Goal: Task Accomplishment & Management: Manage account settings

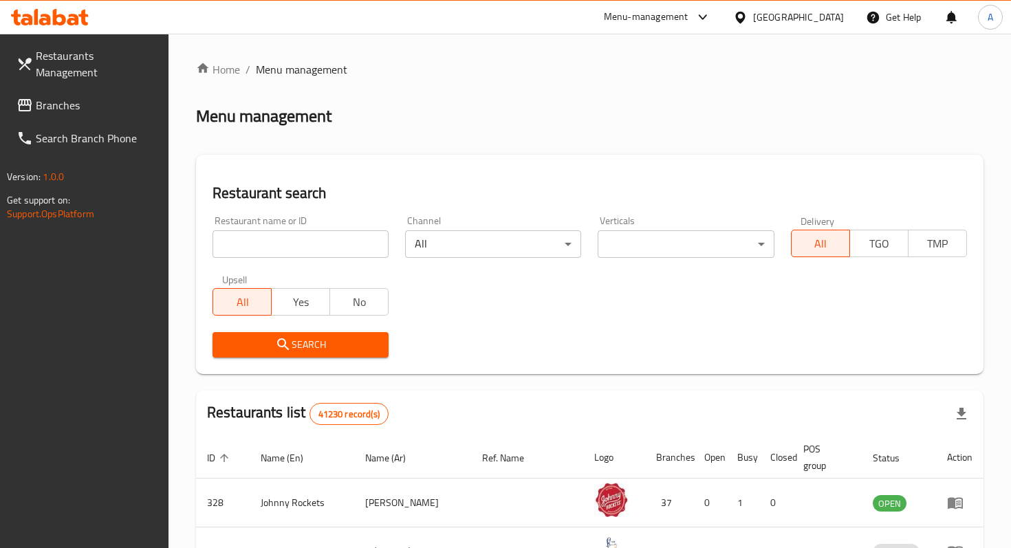
click at [312, 251] on input "search" at bounding box center [300, 243] width 176 height 27
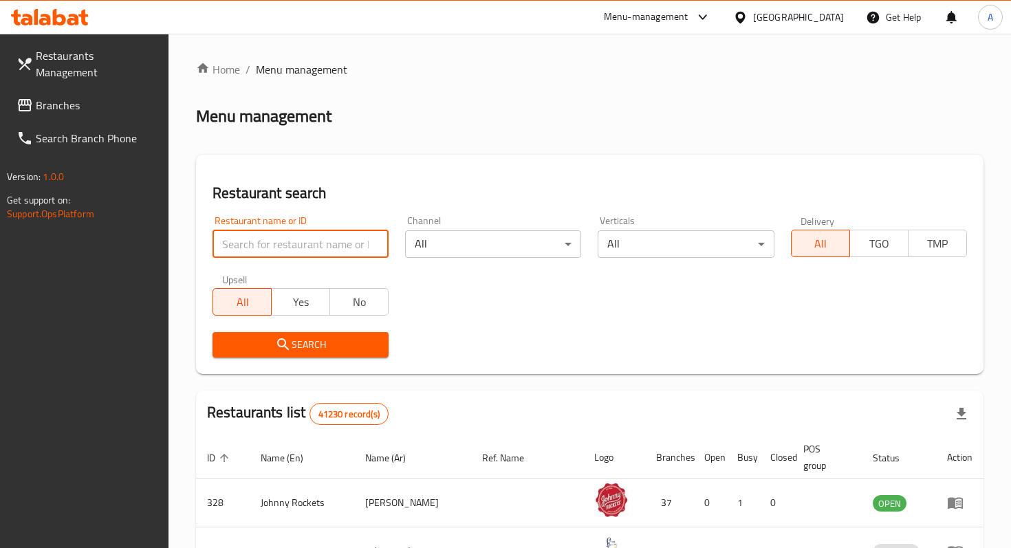
type input "maiz tacos"
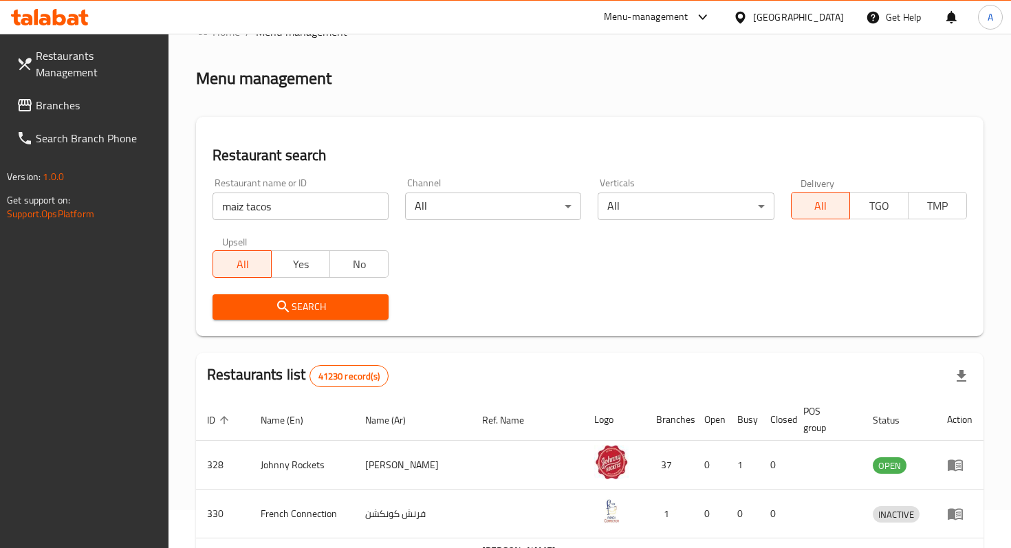
scroll to position [41, 0]
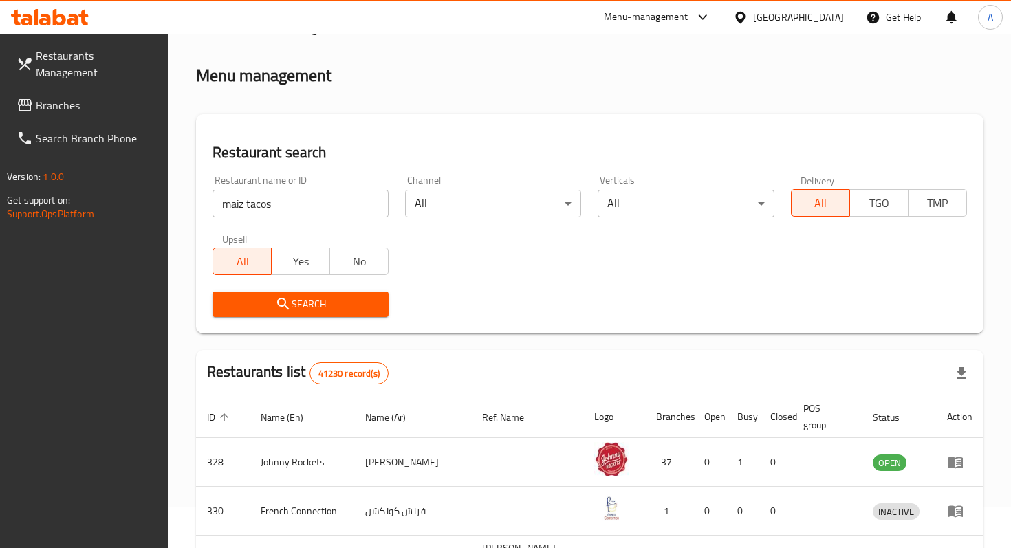
click at [357, 311] on span "Search" at bounding box center [300, 304] width 154 height 17
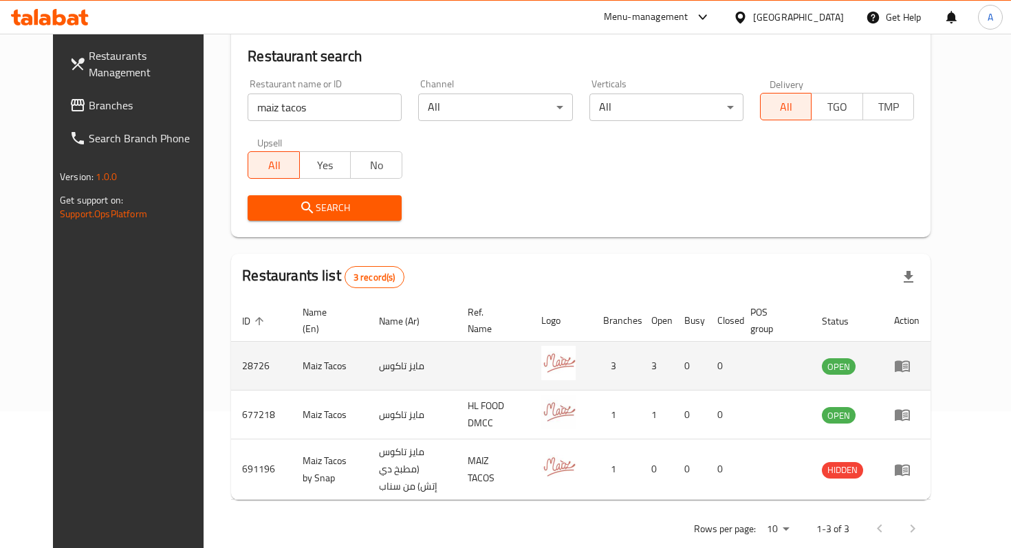
scroll to position [141, 0]
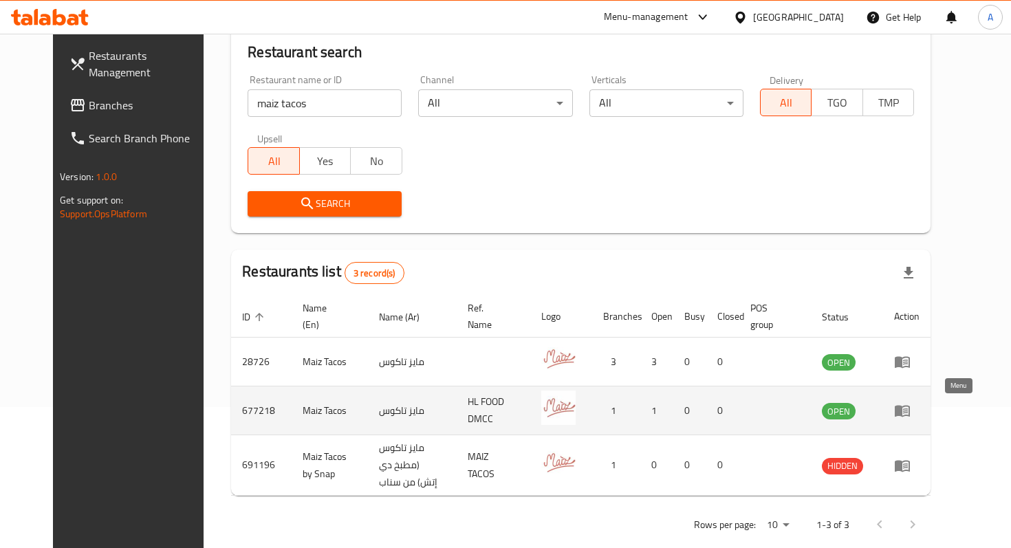
click at [919, 413] on link "enhanced table" at bounding box center [906, 410] width 25 height 16
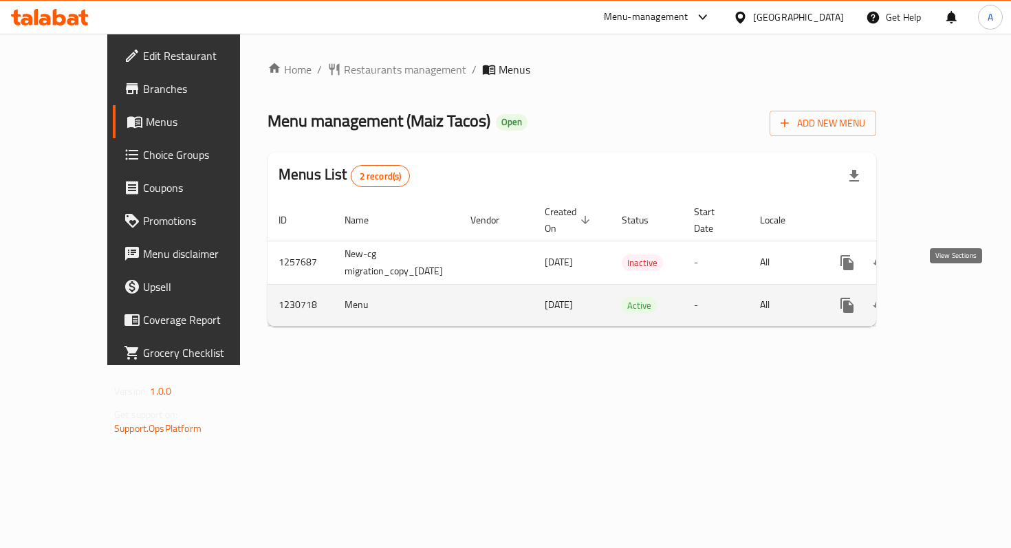
click at [952, 299] on icon "enhanced table" at bounding box center [946, 305] width 12 height 12
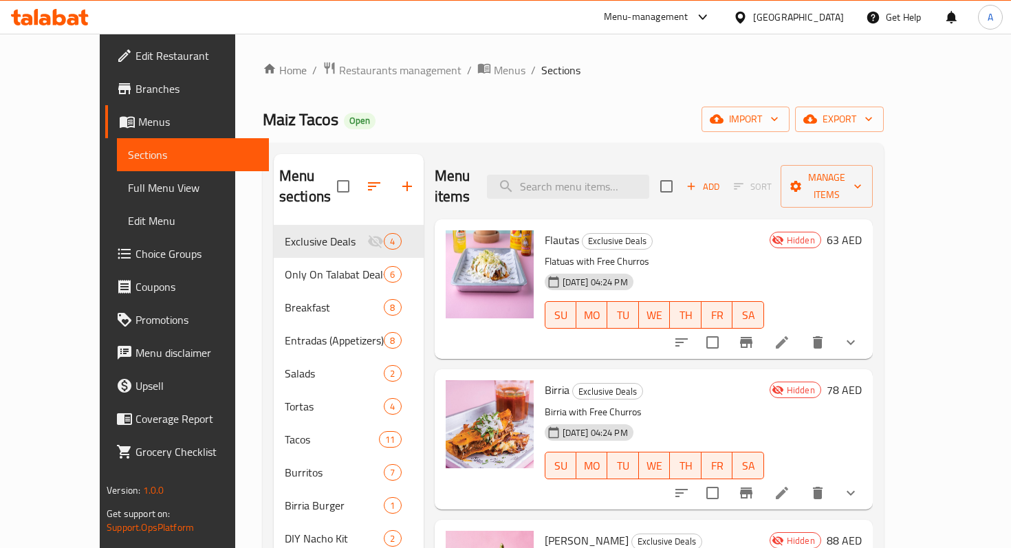
scroll to position [92, 0]
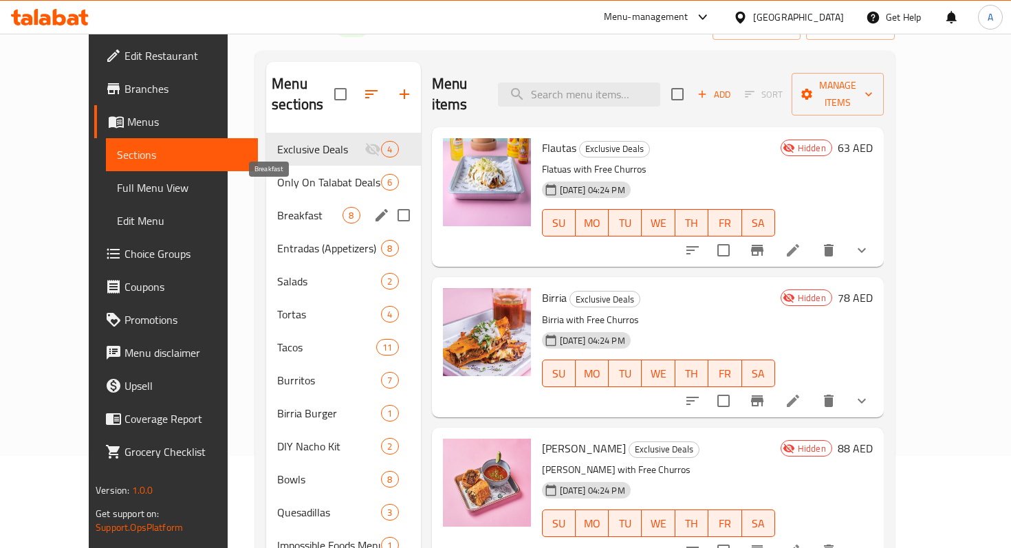
click at [286, 207] on span "Breakfast" at bounding box center [309, 215] width 65 height 16
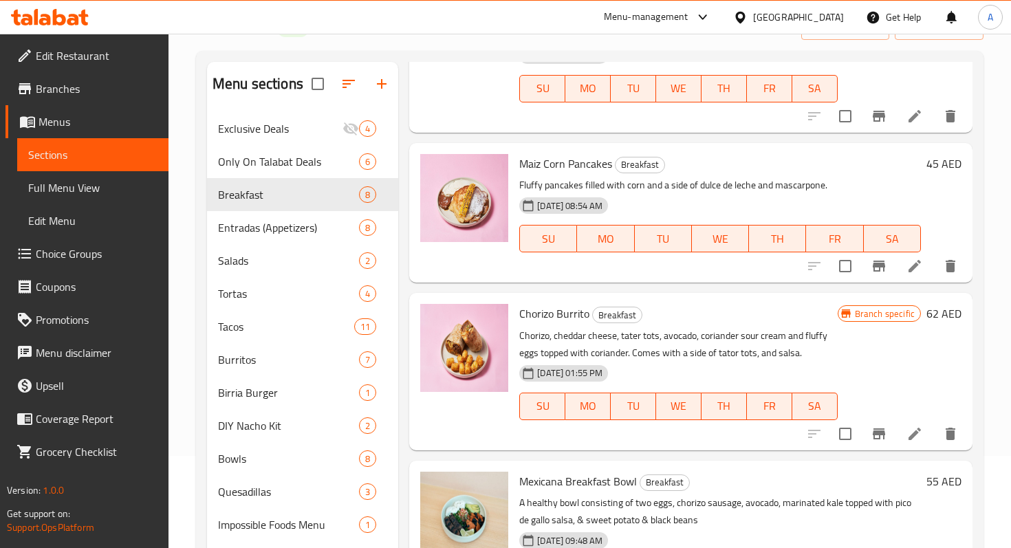
scroll to position [690, 0]
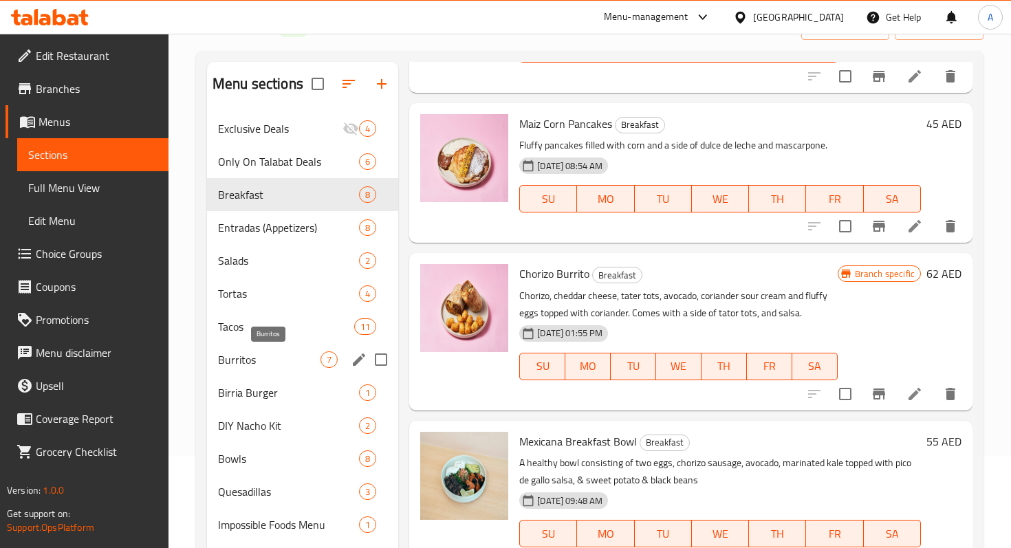
click at [257, 356] on span "Burritos" at bounding box center [269, 359] width 102 height 16
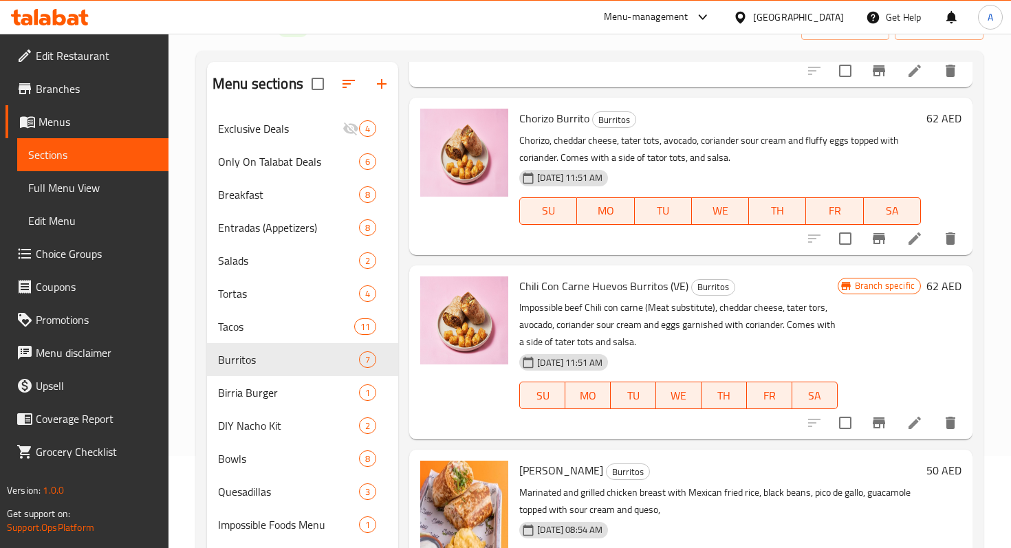
scroll to position [234, 0]
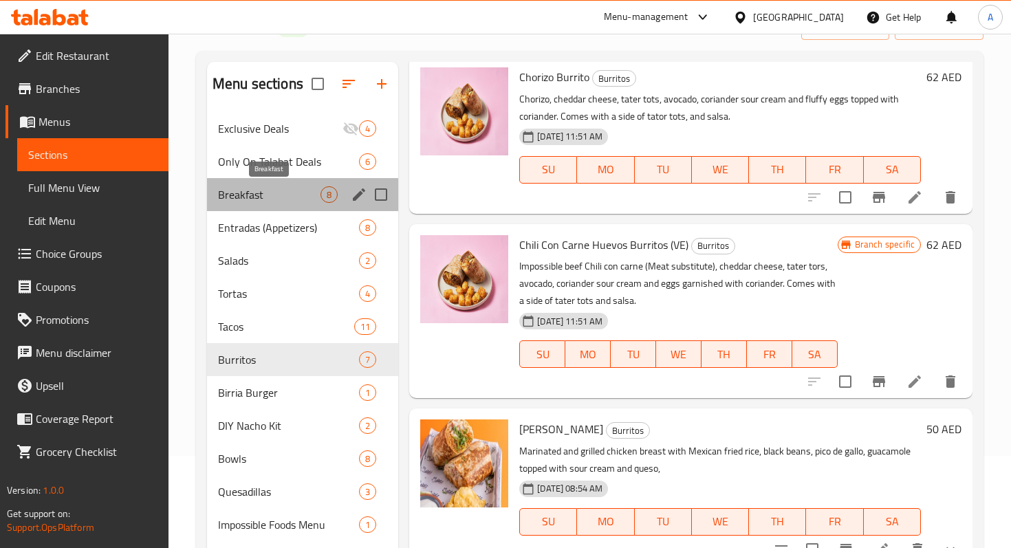
click at [278, 199] on span "Breakfast" at bounding box center [269, 194] width 102 height 16
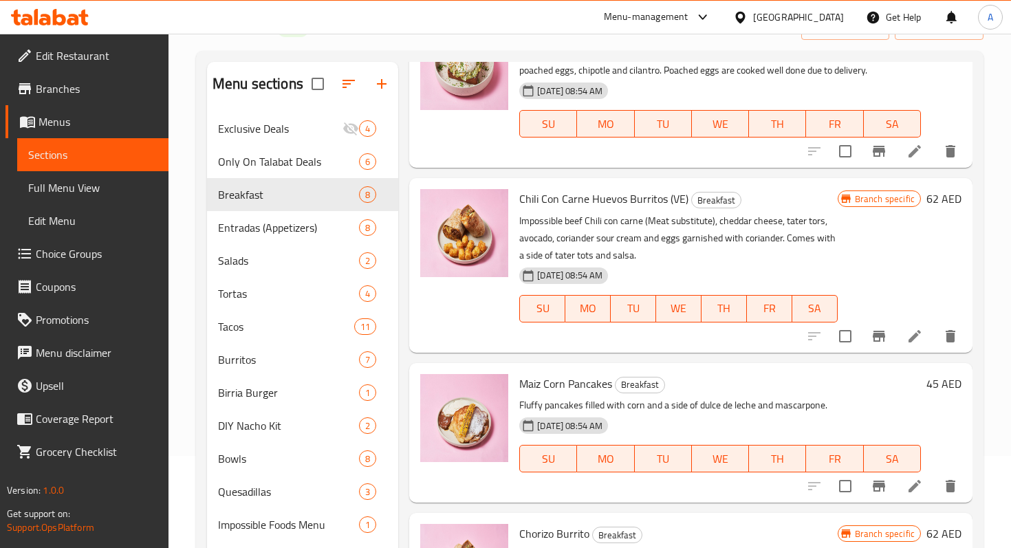
scroll to position [441, 0]
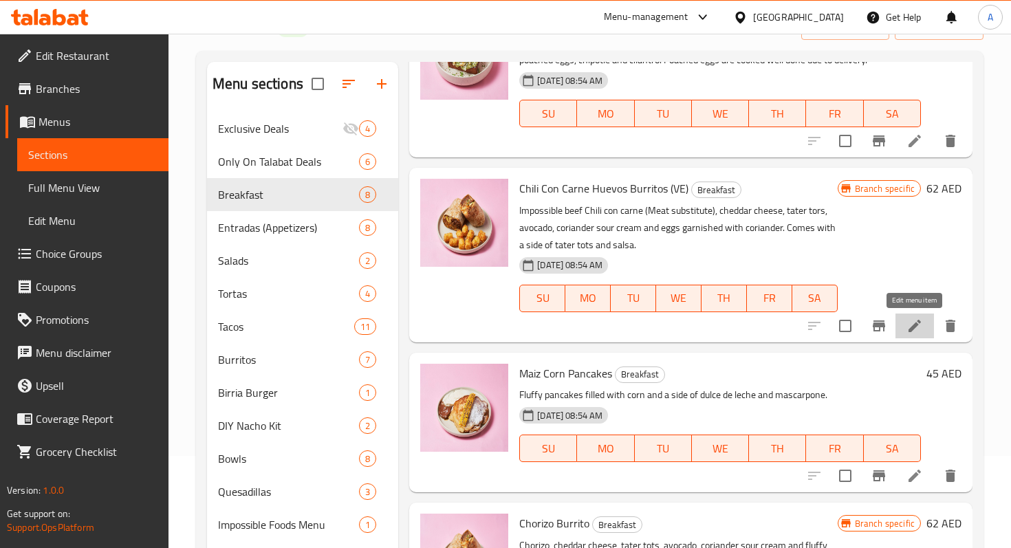
click at [911, 329] on icon at bounding box center [914, 326] width 12 height 12
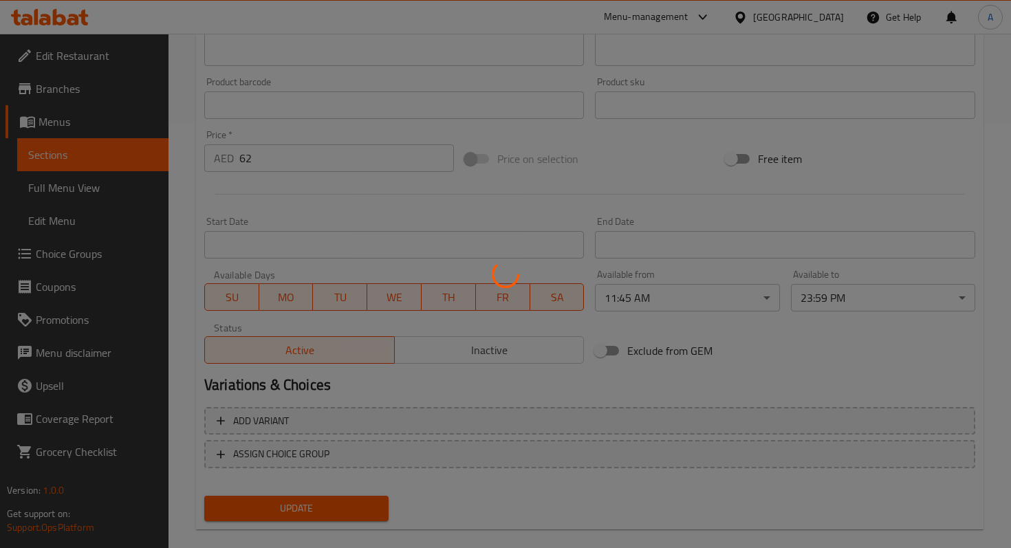
scroll to position [443, 0]
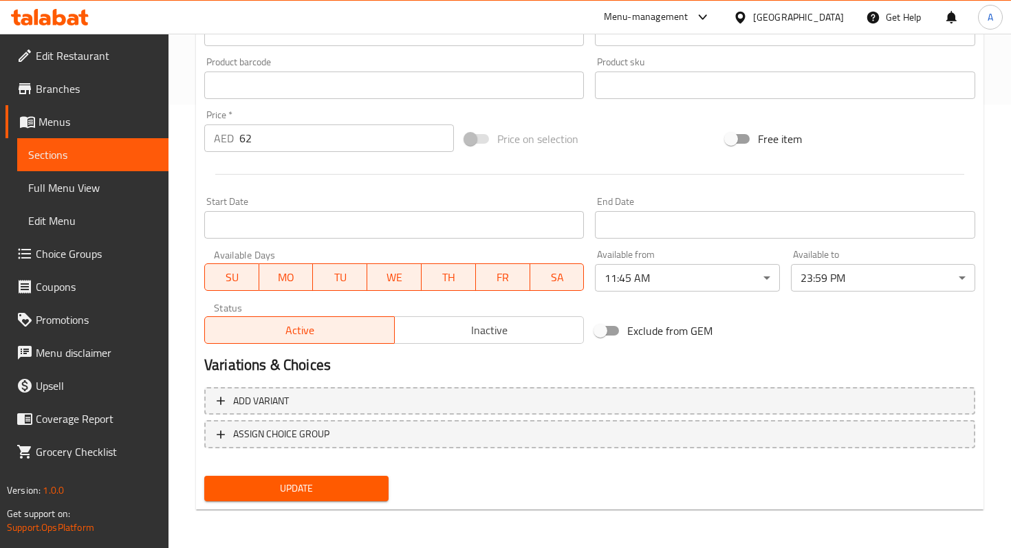
click at [469, 328] on span "Inactive" at bounding box center [489, 330] width 179 height 20
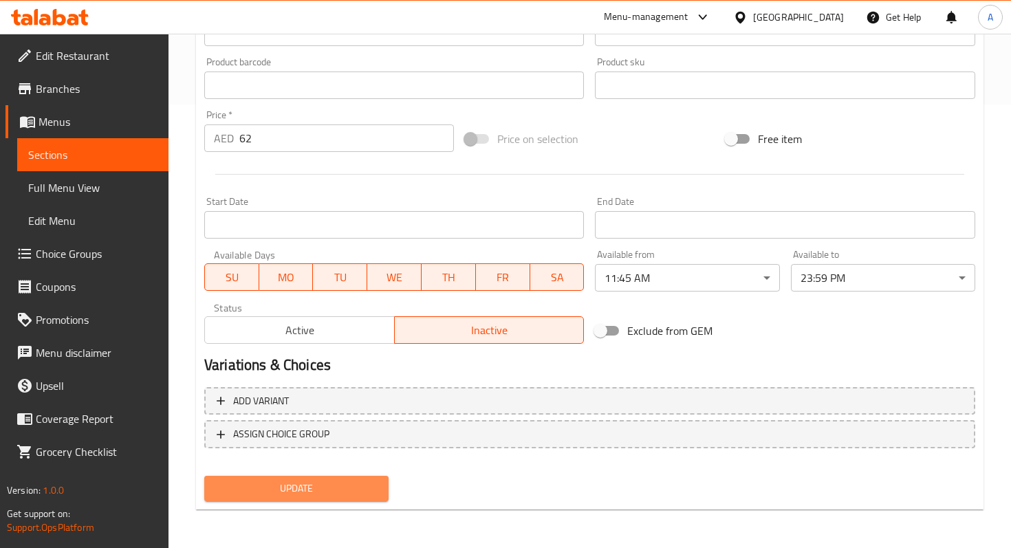
click at [357, 498] on button "Update" at bounding box center [296, 488] width 184 height 25
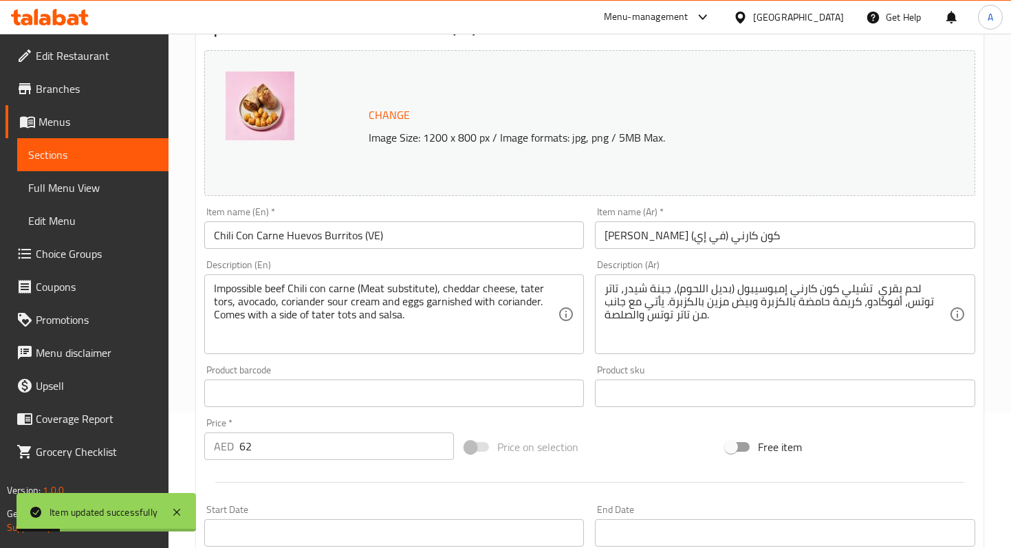
scroll to position [0, 0]
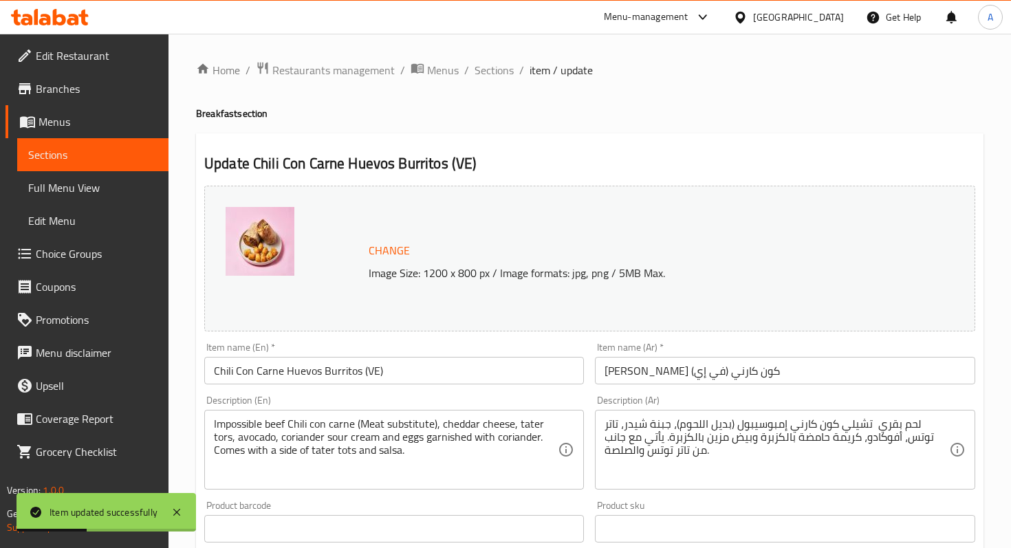
click at [514, 72] on ol "Home / Restaurants management / Menus / Sections / item / update" at bounding box center [589, 70] width 787 height 18
click at [502, 72] on span "Sections" at bounding box center [493, 70] width 39 height 16
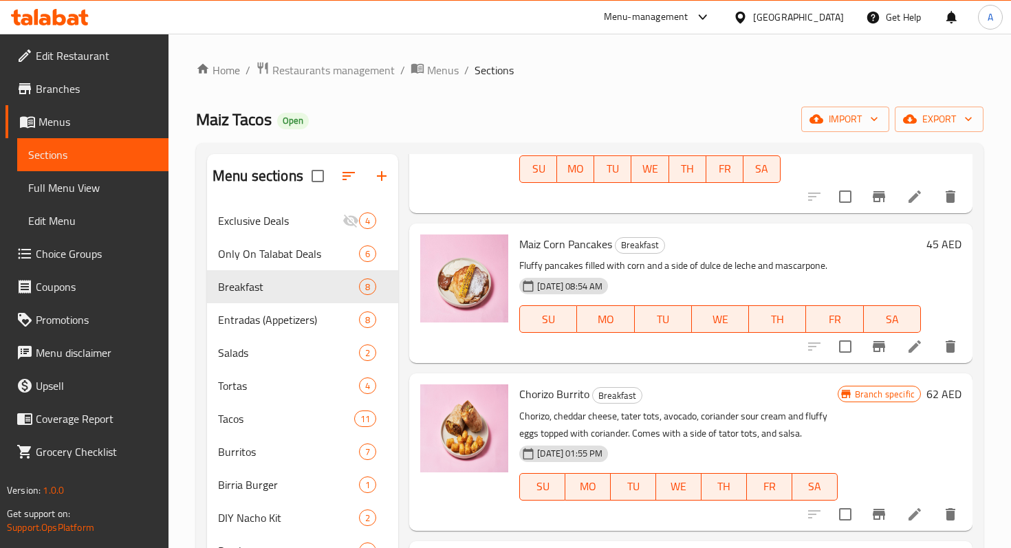
scroll to position [707, 0]
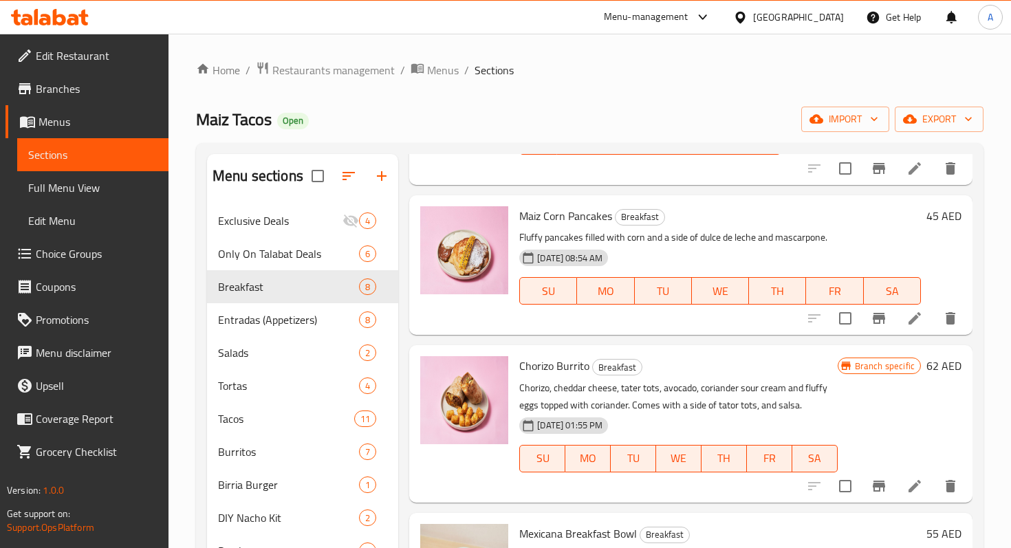
click at [915, 470] on div at bounding box center [881, 486] width 169 height 33
click at [915, 475] on li at bounding box center [914, 486] width 38 height 25
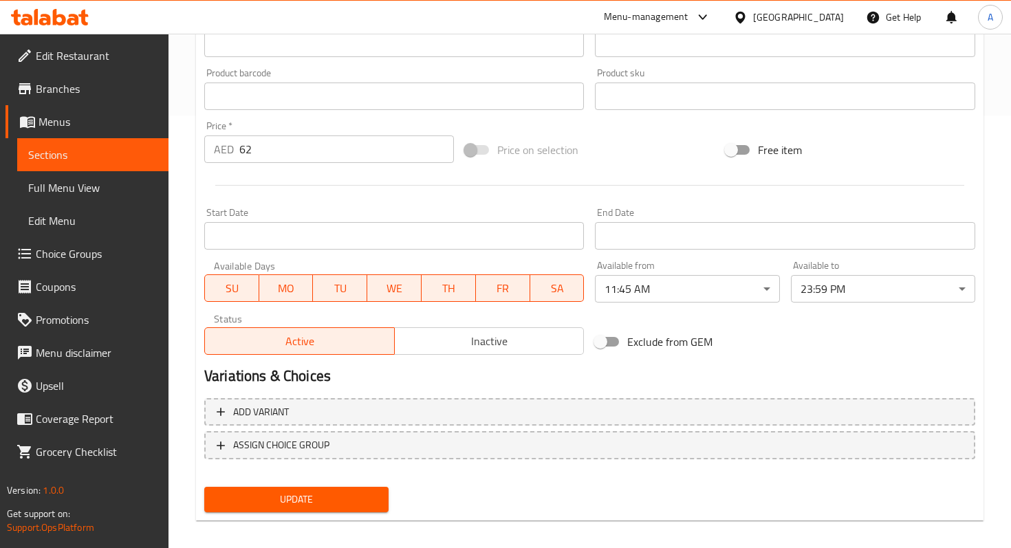
scroll to position [443, 0]
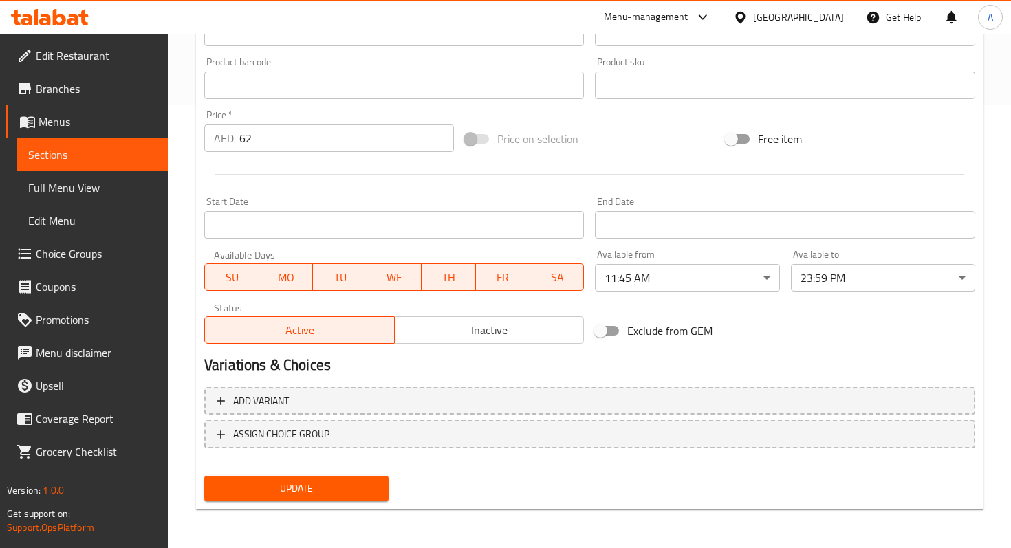
click at [486, 322] on span "Inactive" at bounding box center [489, 330] width 179 height 20
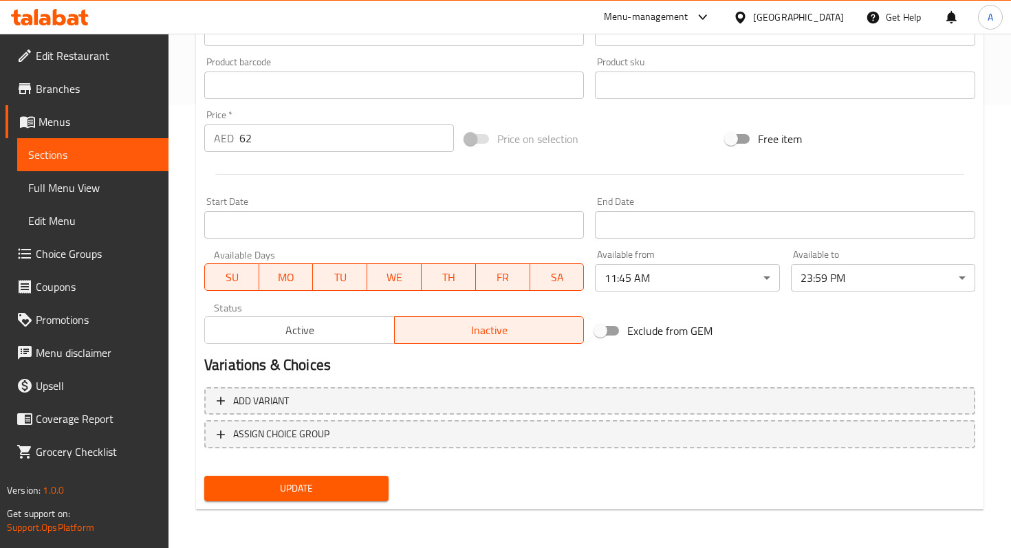
click at [252, 486] on span "Update" at bounding box center [296, 488] width 162 height 17
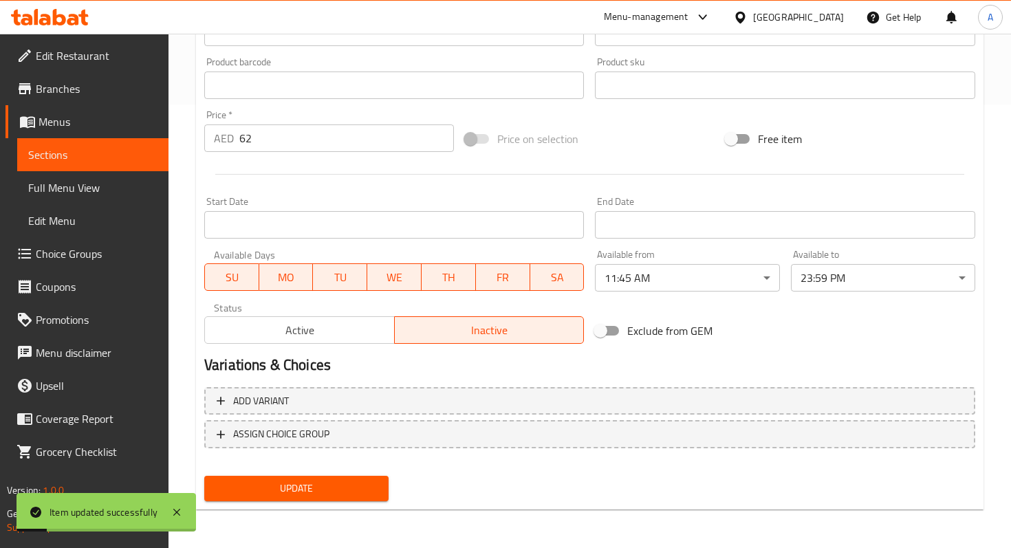
click at [139, 161] on span "Sections" at bounding box center [92, 154] width 129 height 16
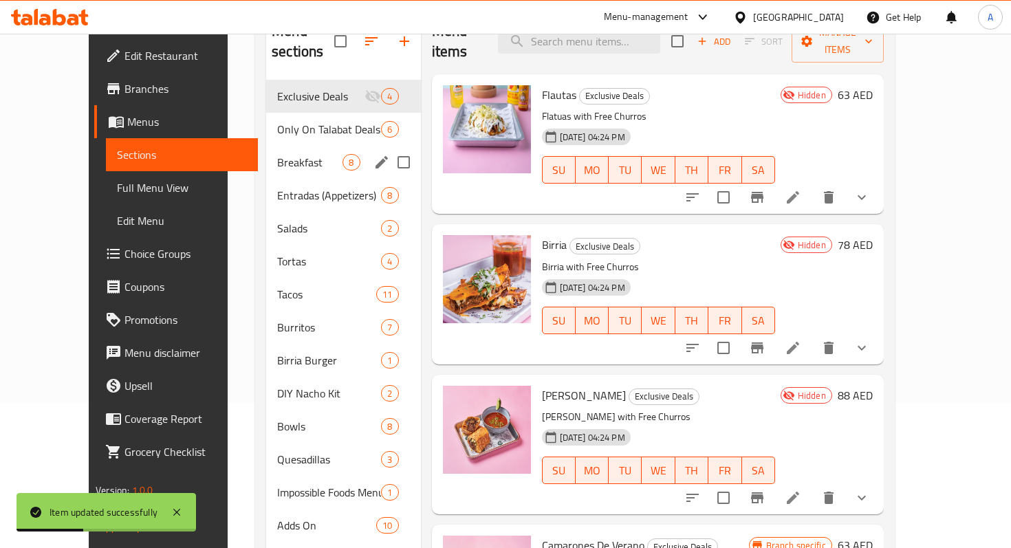
scroll to position [138, 0]
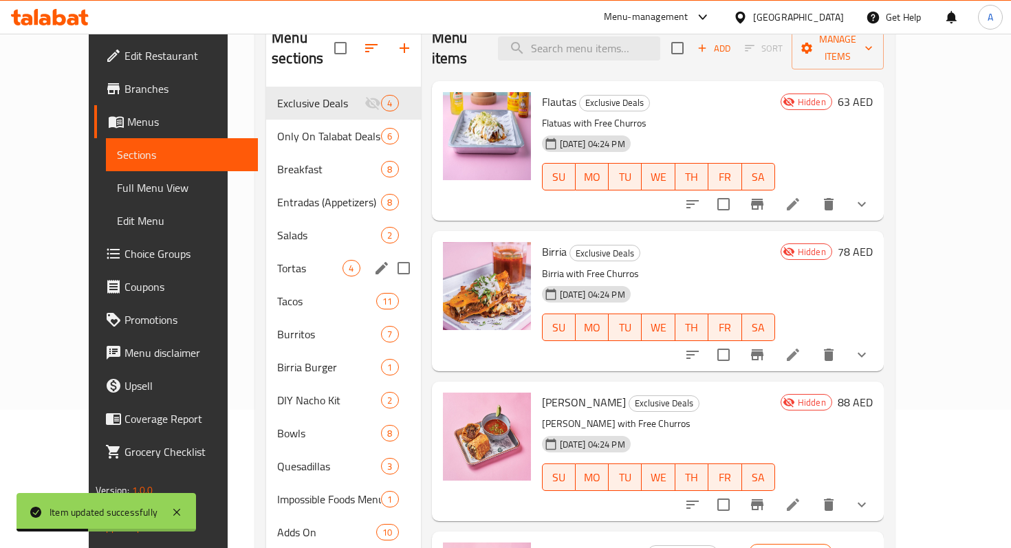
click at [277, 260] on span "Tortas" at bounding box center [309, 268] width 65 height 16
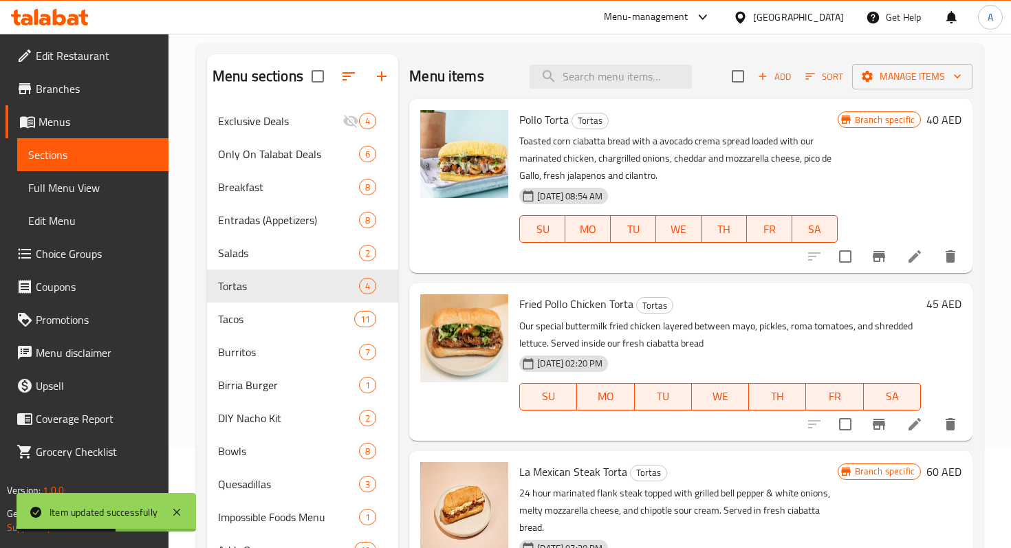
scroll to position [45, 0]
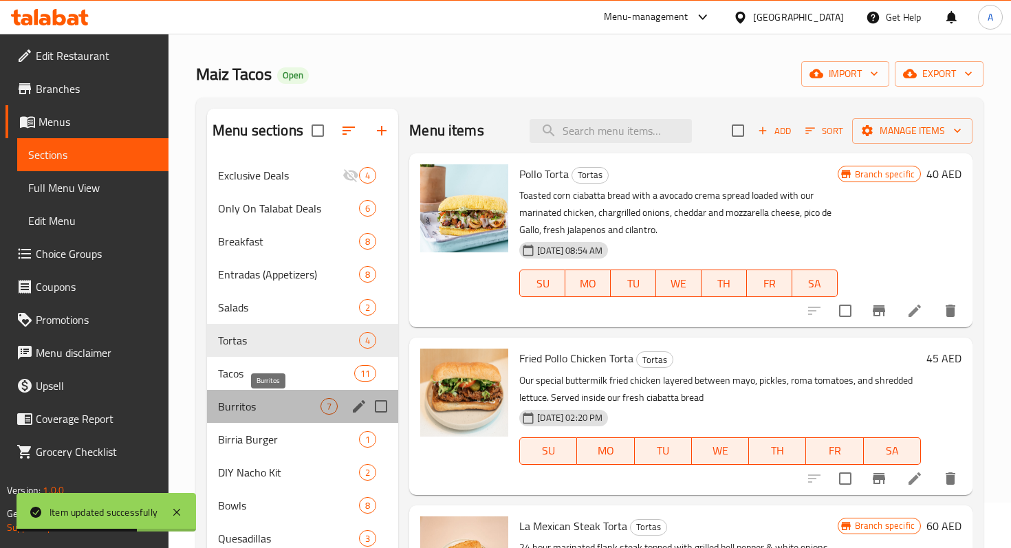
click at [272, 402] on span "Burritos" at bounding box center [269, 406] width 102 height 16
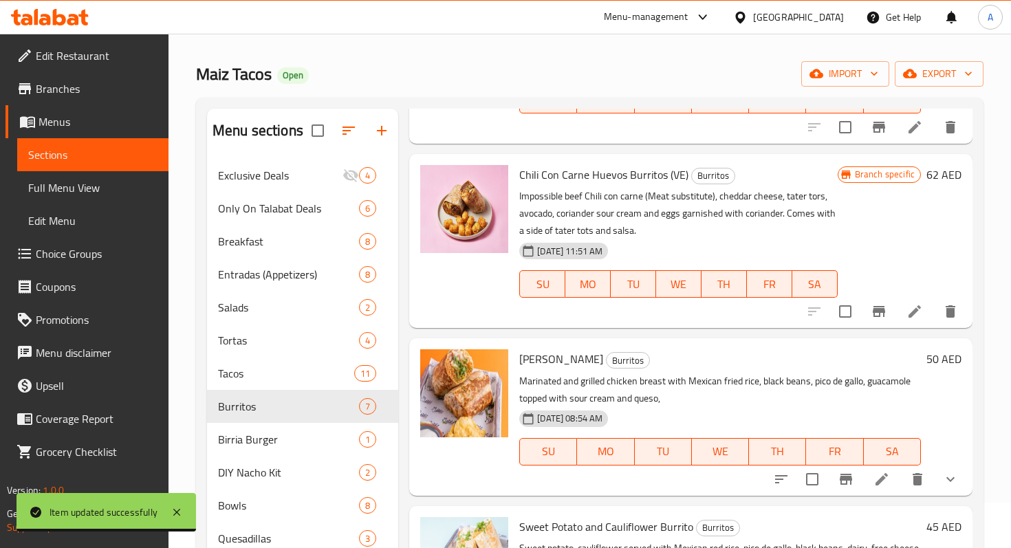
scroll to position [371, 0]
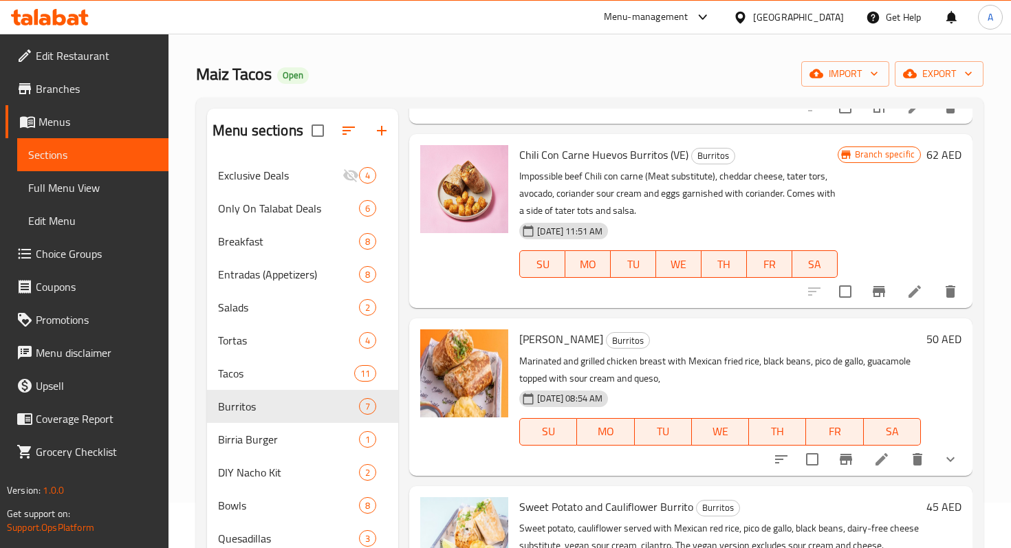
click at [906, 291] on icon at bounding box center [914, 291] width 16 height 16
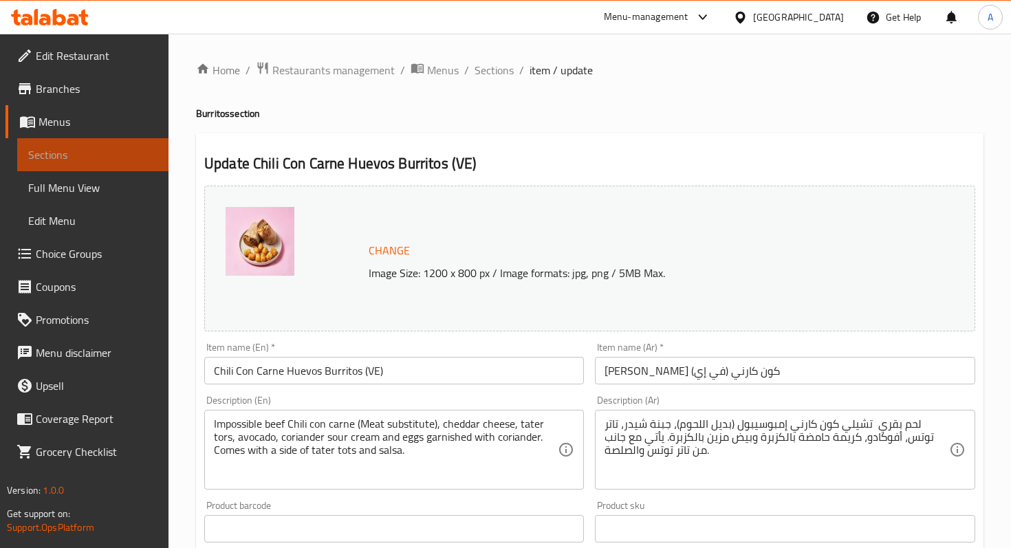
click at [112, 144] on link "Sections" at bounding box center [92, 154] width 151 height 33
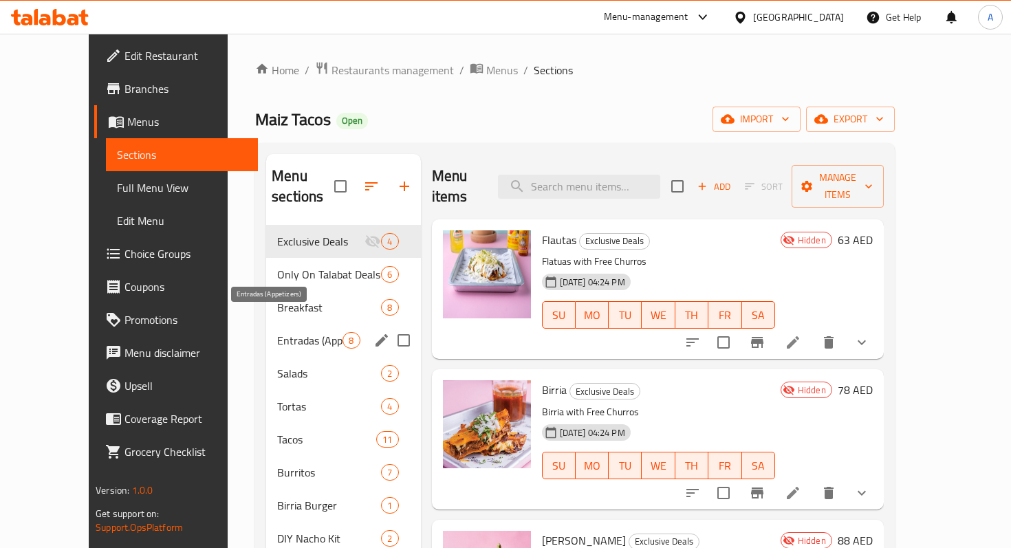
scroll to position [16, 0]
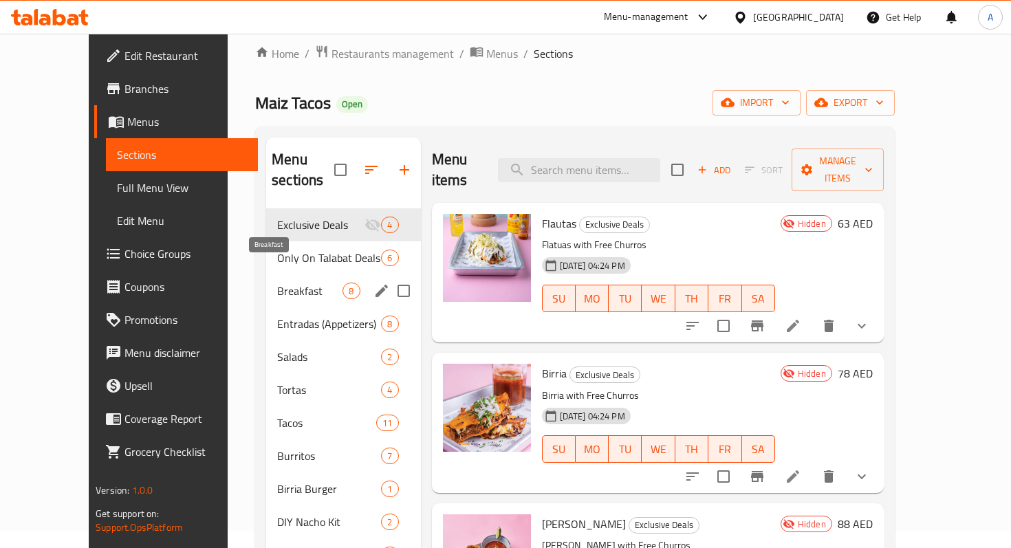
click at [277, 283] on span "Breakfast" at bounding box center [309, 291] width 65 height 16
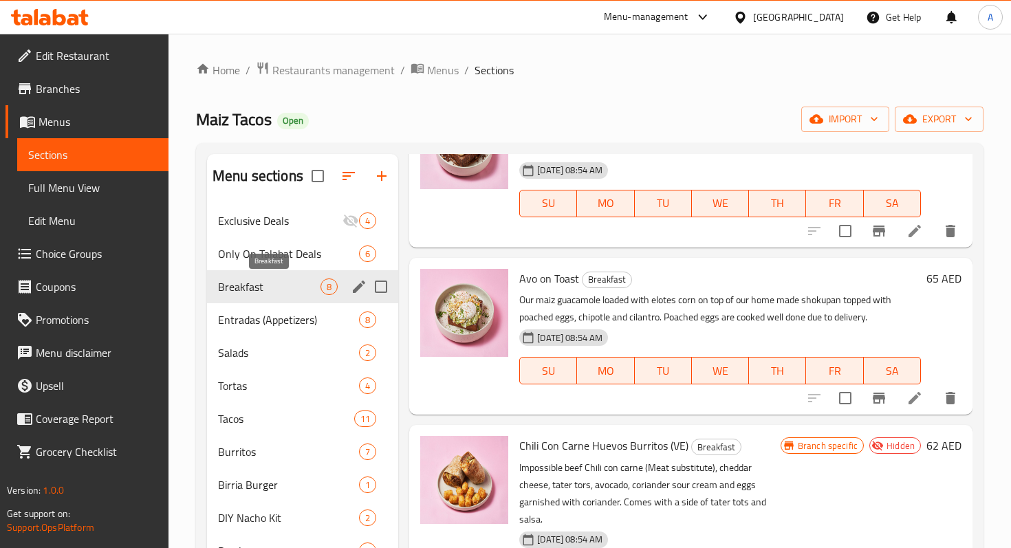
click at [280, 283] on span "Breakfast" at bounding box center [269, 286] width 102 height 16
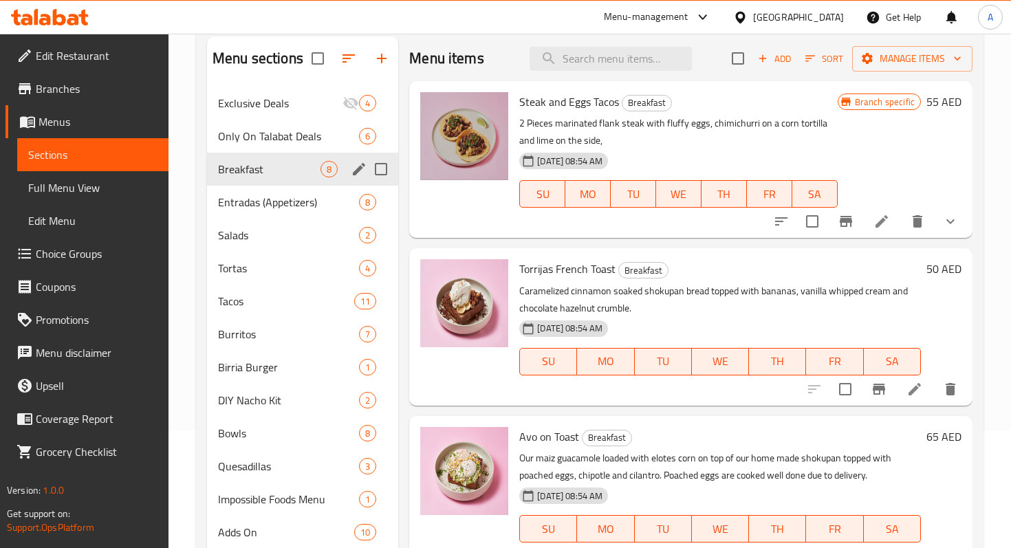
scroll to position [118, 0]
click at [261, 332] on span "Burritos" at bounding box center [269, 333] width 102 height 16
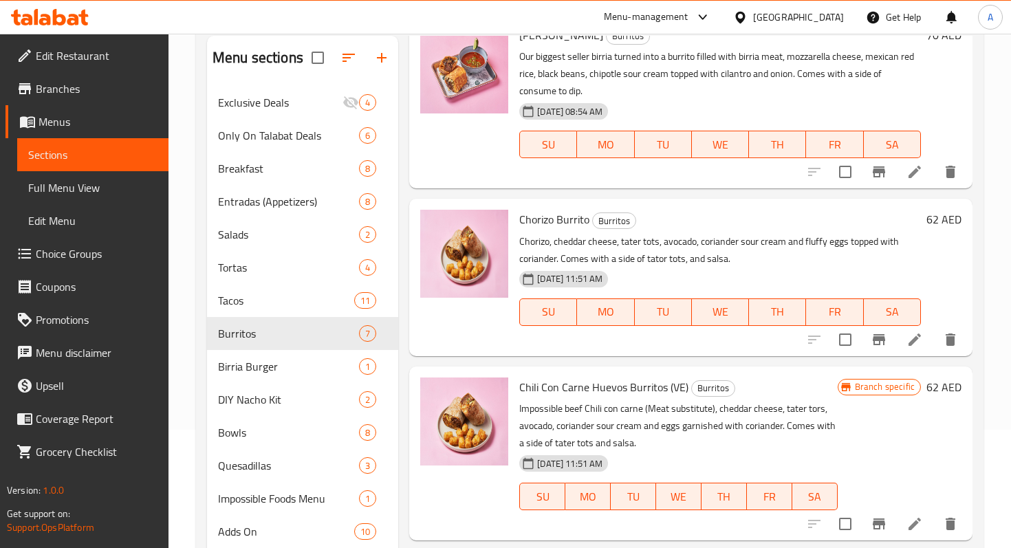
scroll to position [103, 0]
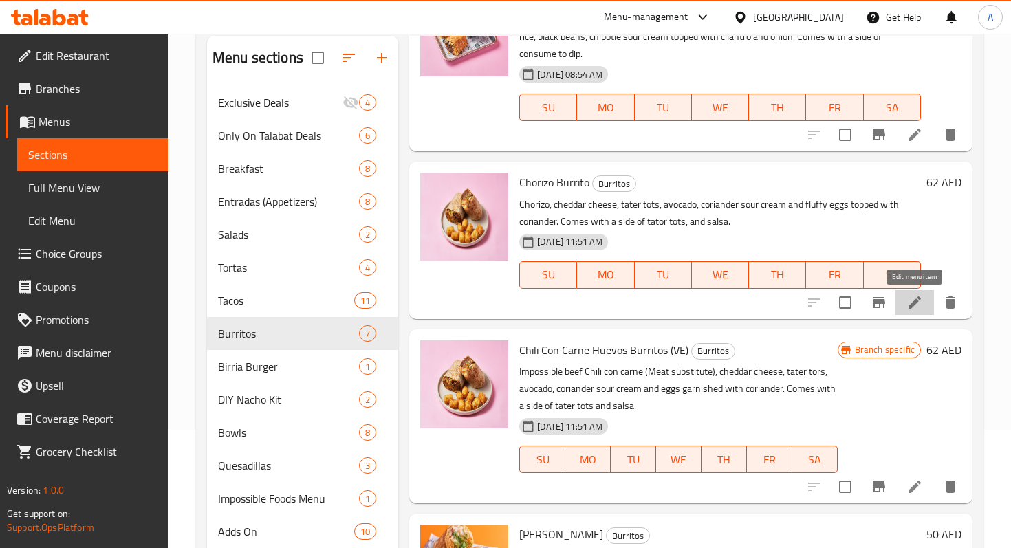
click at [918, 302] on icon at bounding box center [914, 302] width 16 height 16
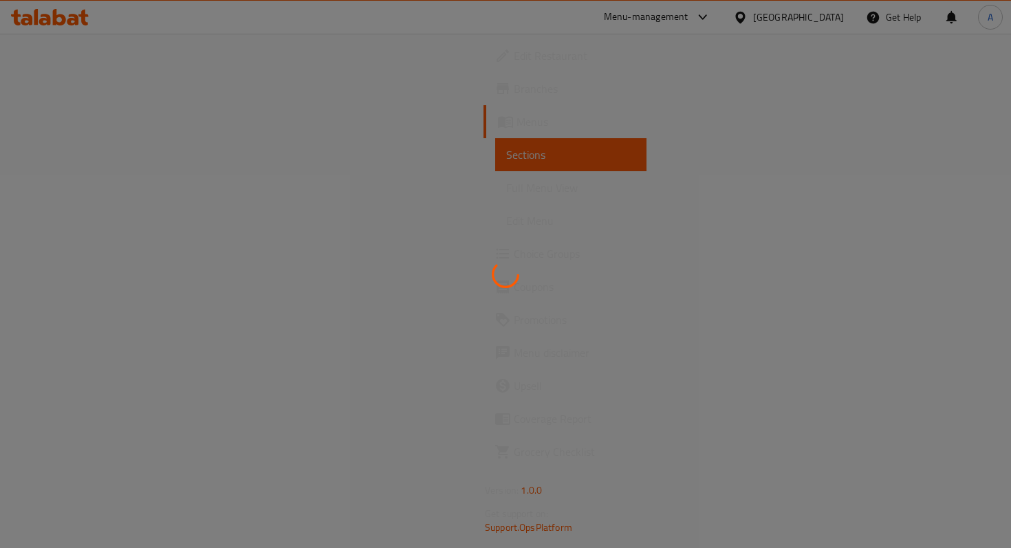
click at [126, 165] on div at bounding box center [505, 274] width 1011 height 548
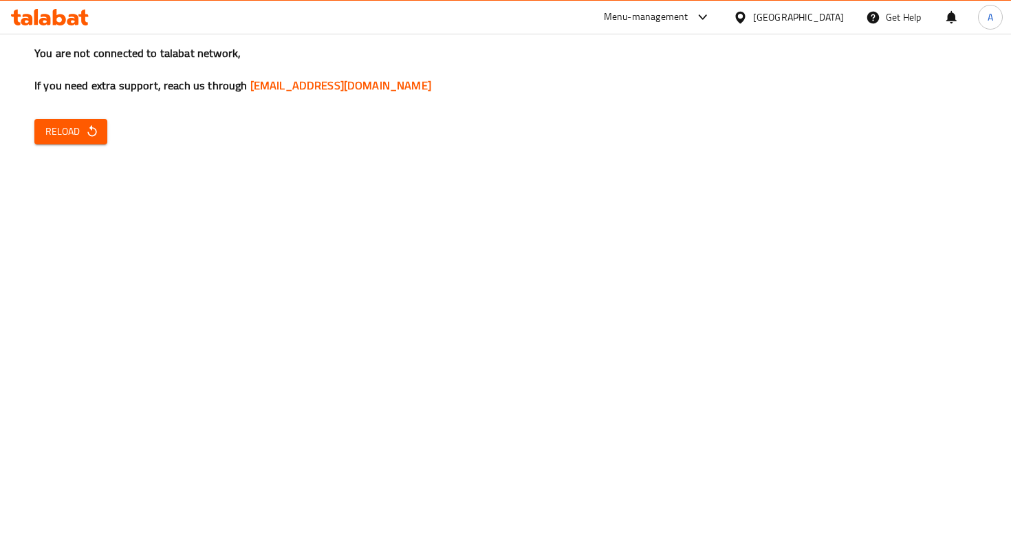
click at [80, 138] on span "Reload" at bounding box center [70, 131] width 51 height 17
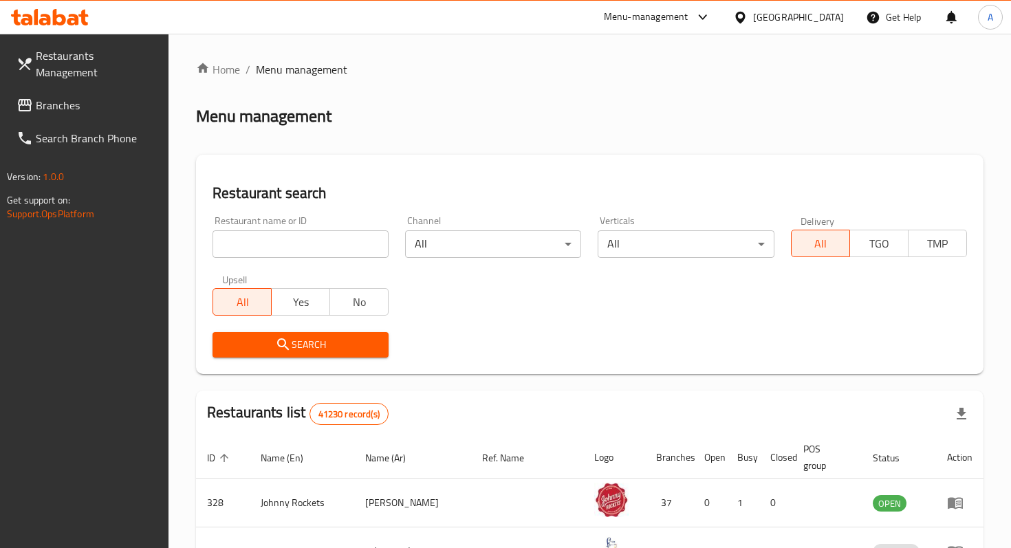
click at [327, 250] on input "search" at bounding box center [300, 243] width 176 height 27
type input "maiz tacos"
click at [349, 346] on span "Search" at bounding box center [300, 344] width 154 height 17
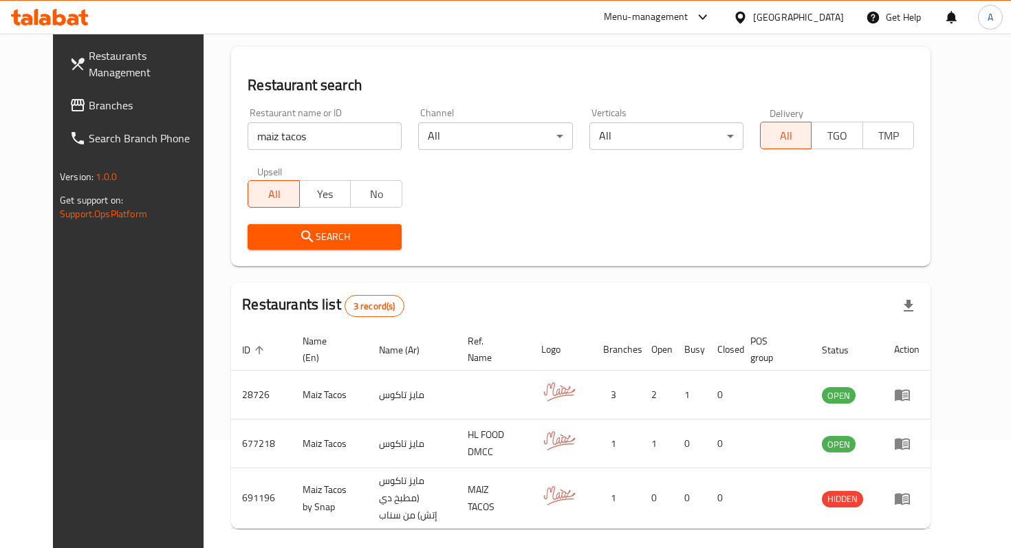
scroll to position [152, 0]
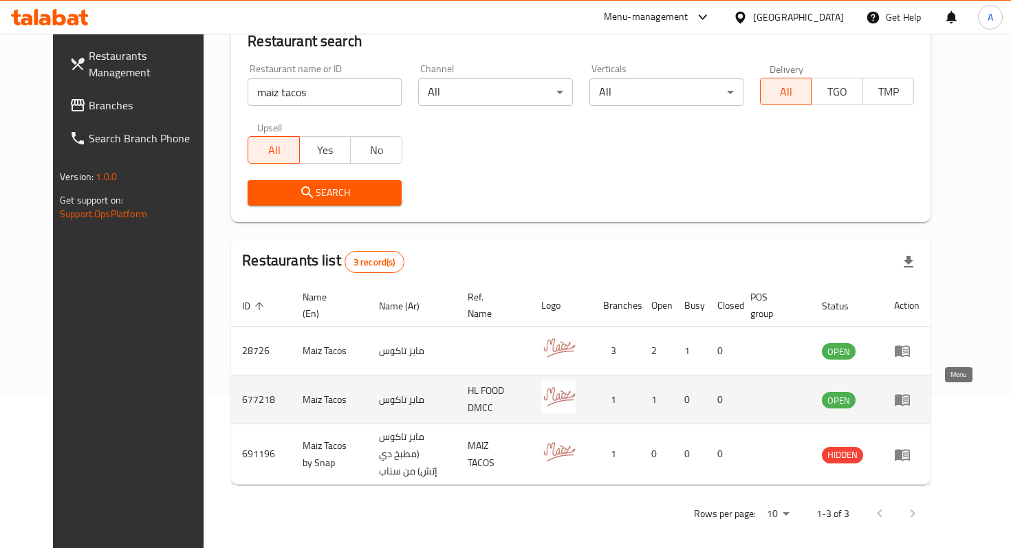
click at [910, 393] on icon "enhanced table" at bounding box center [902, 399] width 16 height 16
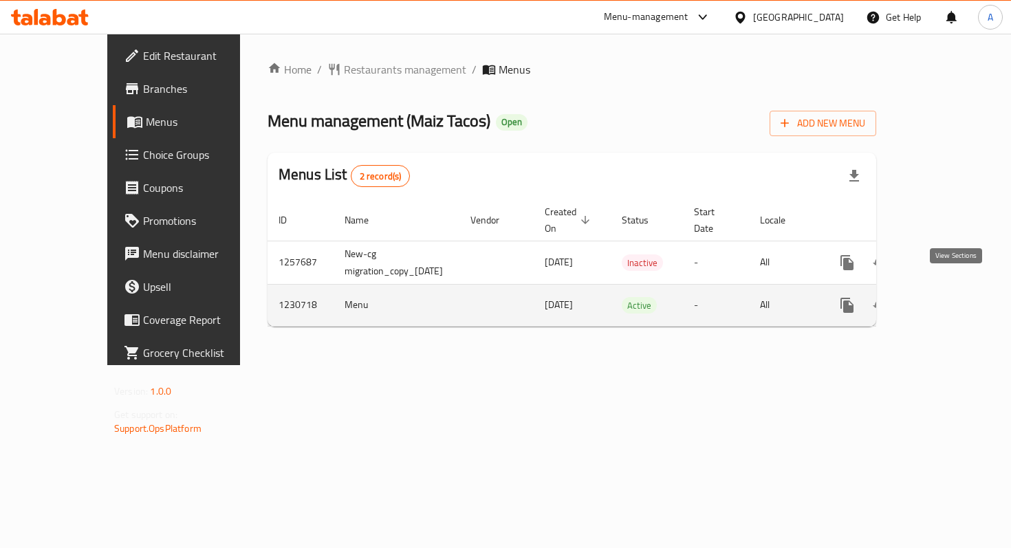
click at [962, 289] on link "enhanced table" at bounding box center [945, 305] width 33 height 33
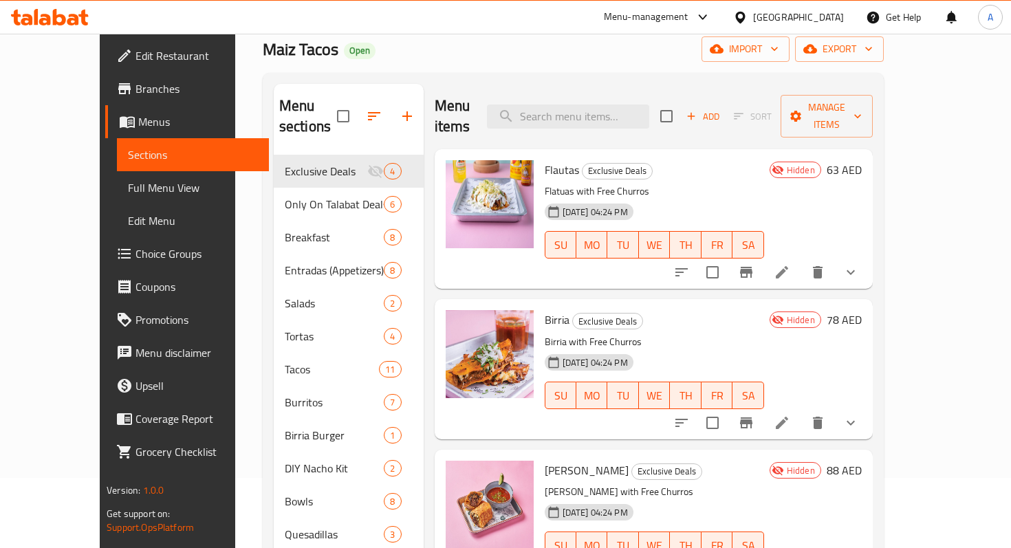
scroll to position [81, 0]
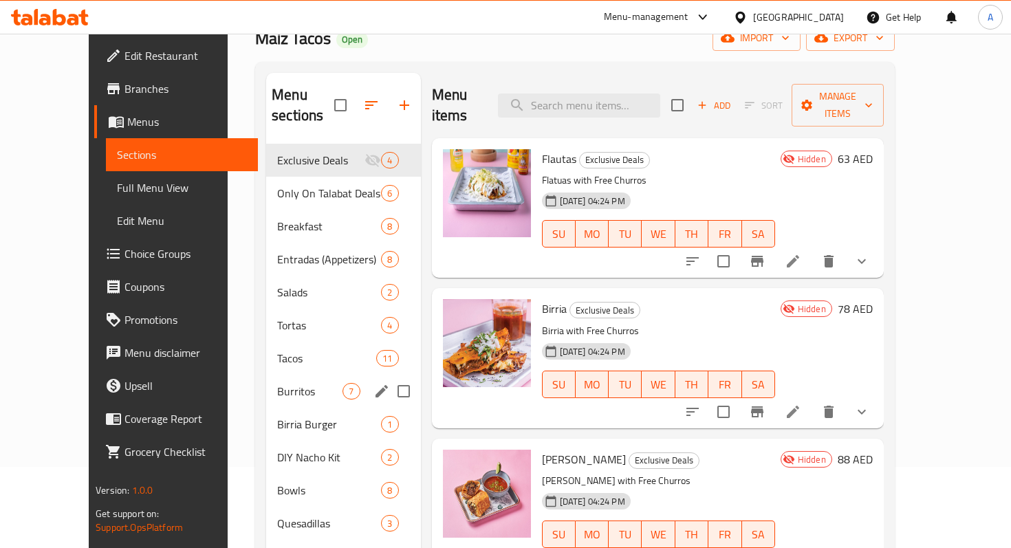
click at [277, 383] on span "Burritos" at bounding box center [309, 391] width 65 height 16
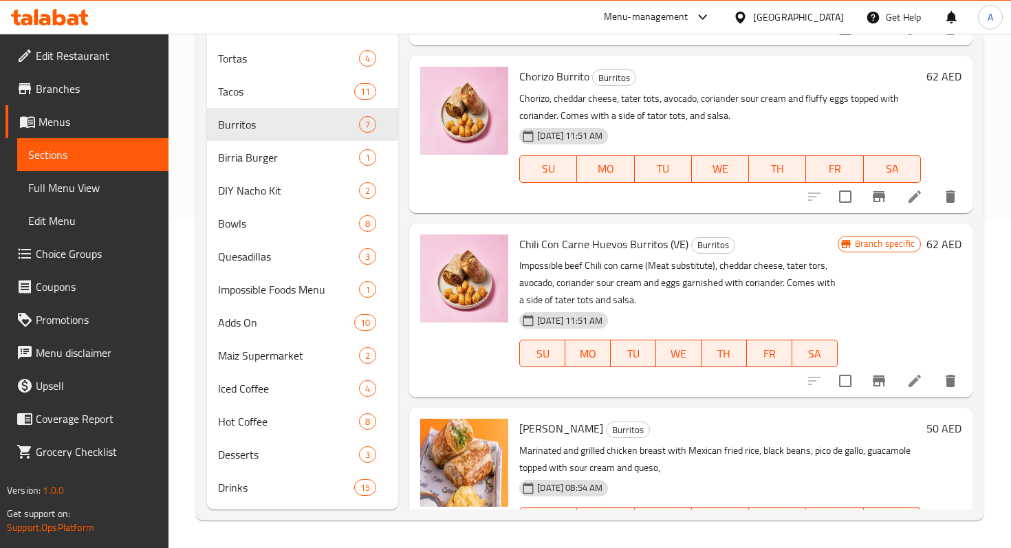
click at [917, 198] on icon at bounding box center [914, 196] width 16 height 16
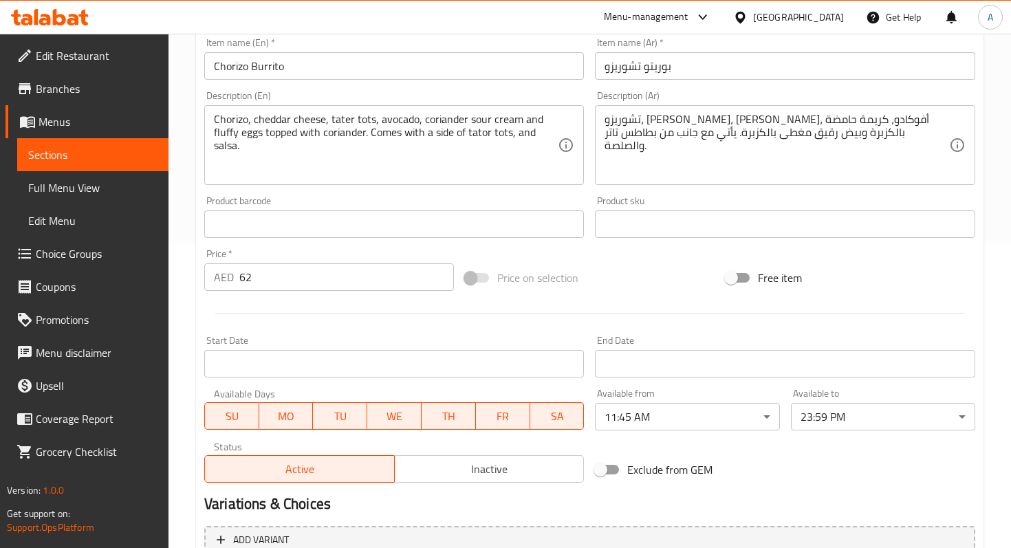
scroll to position [443, 0]
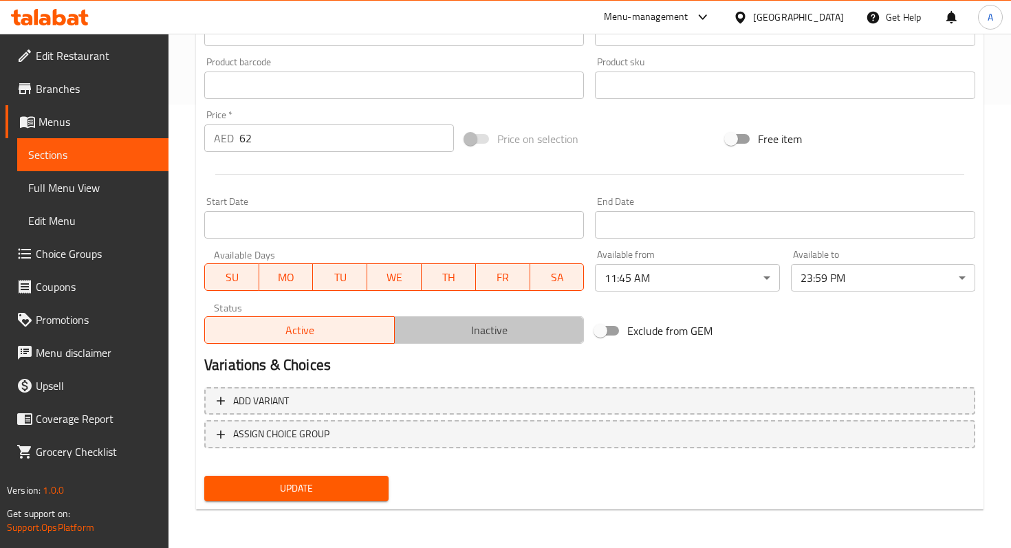
click at [456, 317] on button "Inactive" at bounding box center [489, 329] width 190 height 27
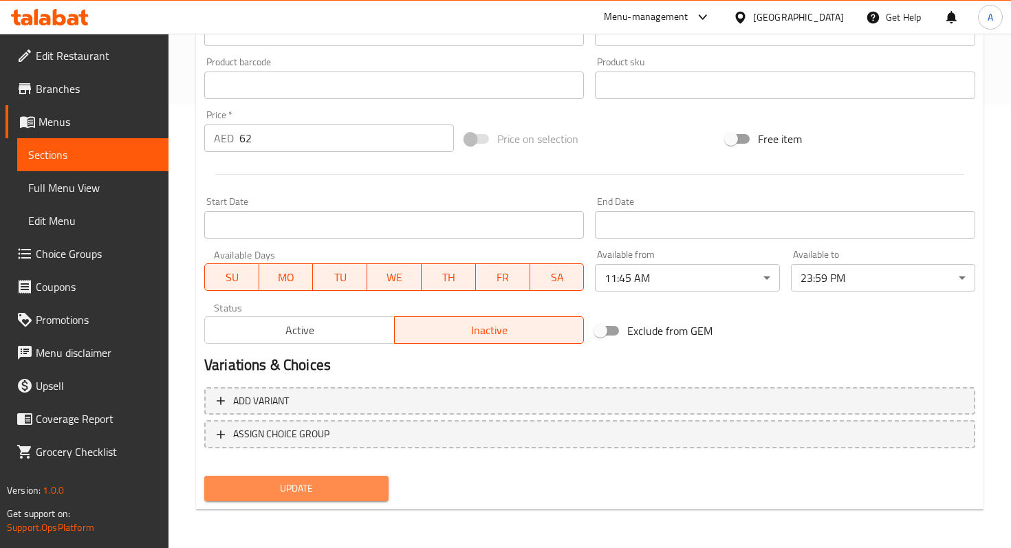
click at [332, 496] on span "Update" at bounding box center [296, 488] width 162 height 17
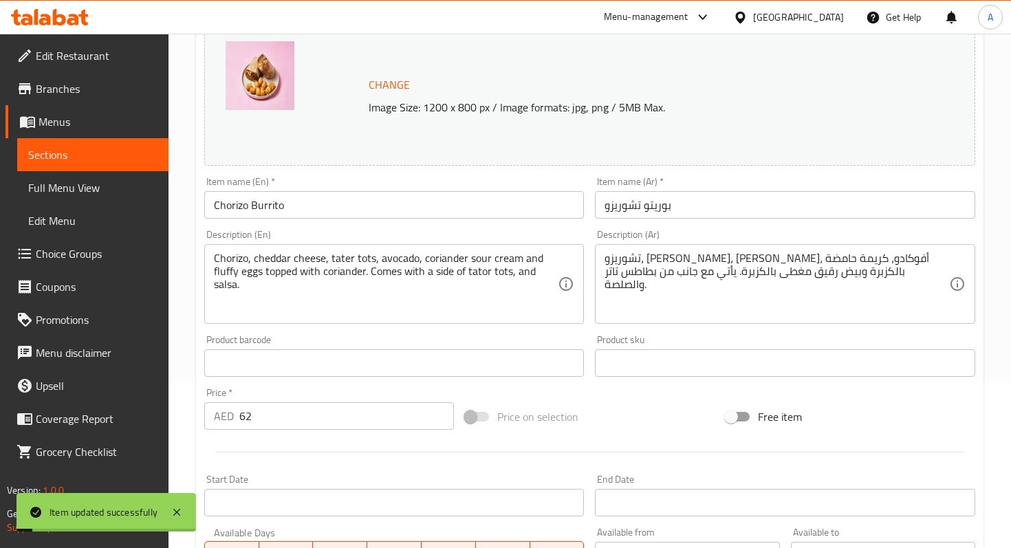
scroll to position [0, 0]
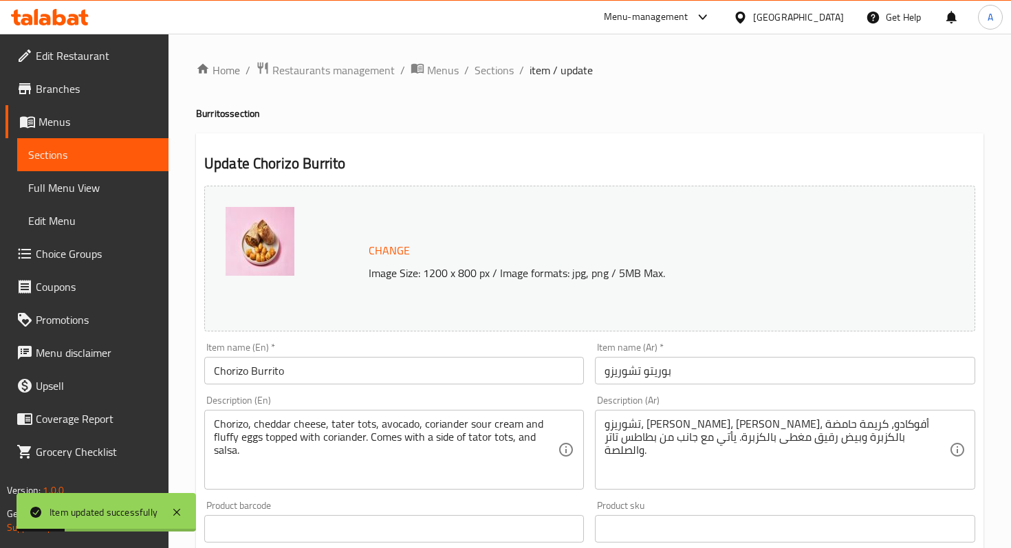
click at [129, 153] on span "Sections" at bounding box center [92, 154] width 129 height 16
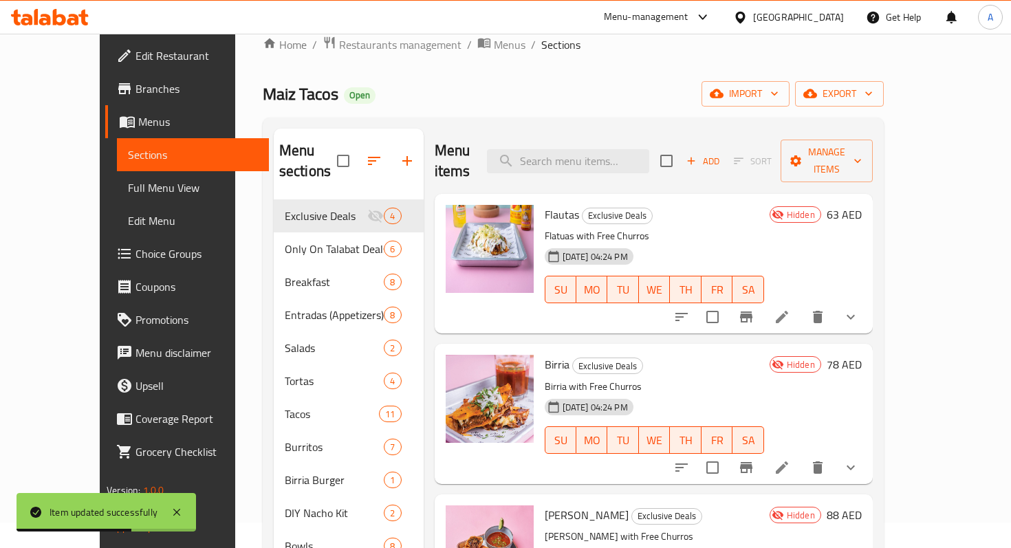
scroll to position [25, 0]
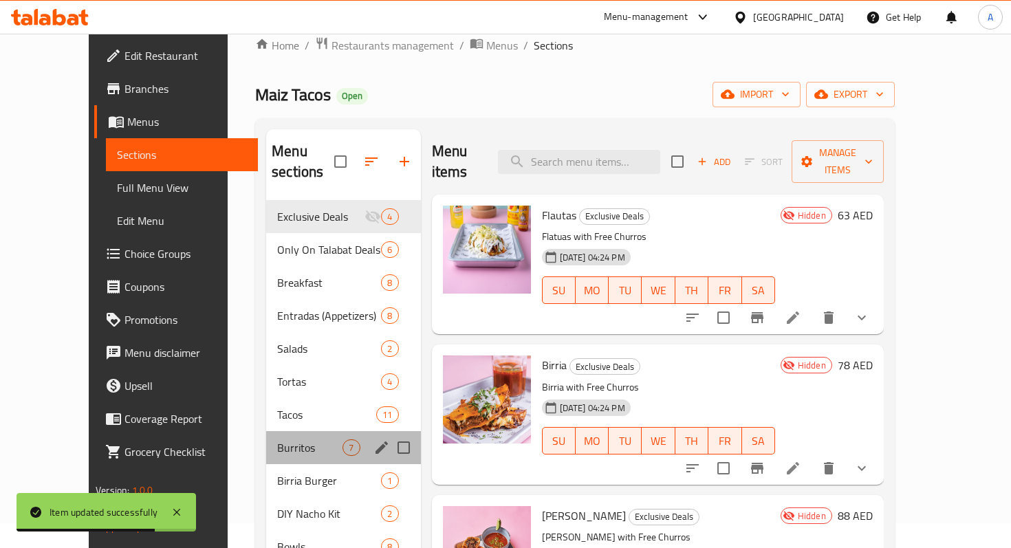
click at [266, 431] on div "Burritos 7" at bounding box center [343, 447] width 154 height 33
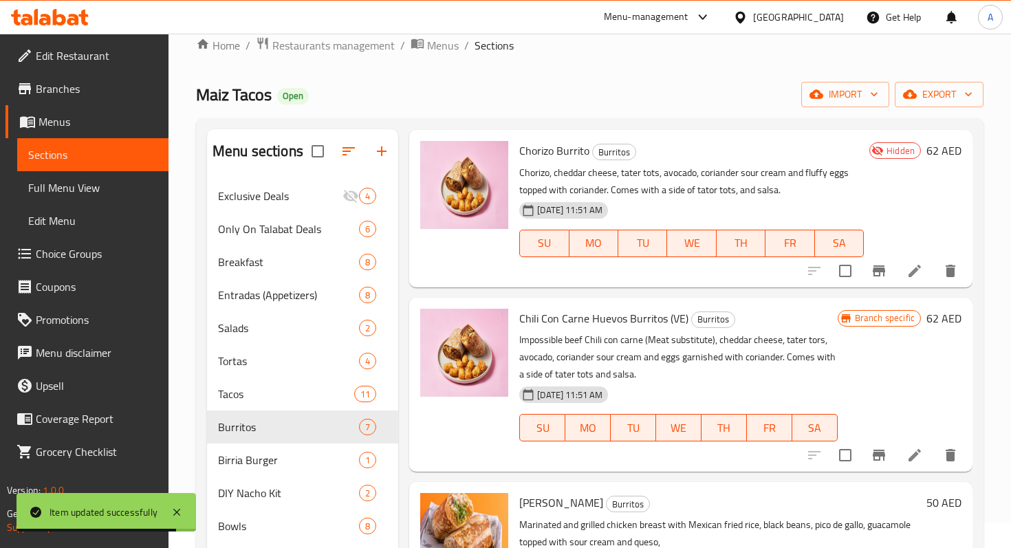
scroll to position [237, 0]
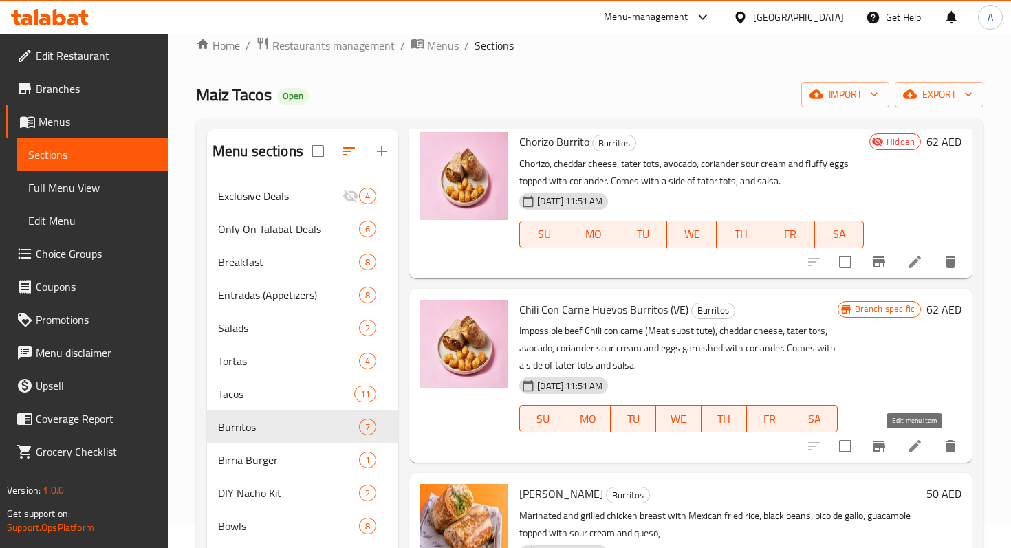
click at [908, 445] on icon at bounding box center [914, 446] width 16 height 16
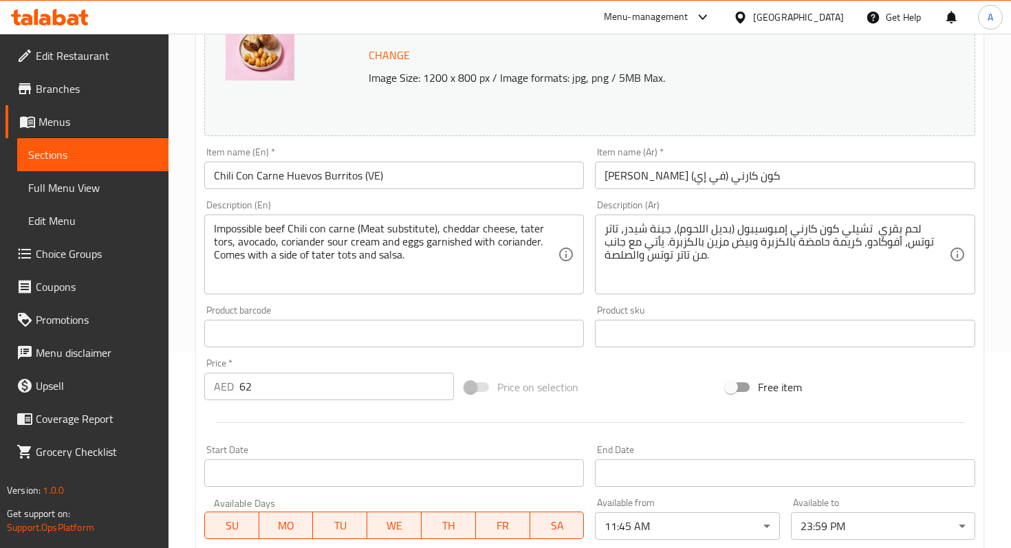
scroll to position [443, 0]
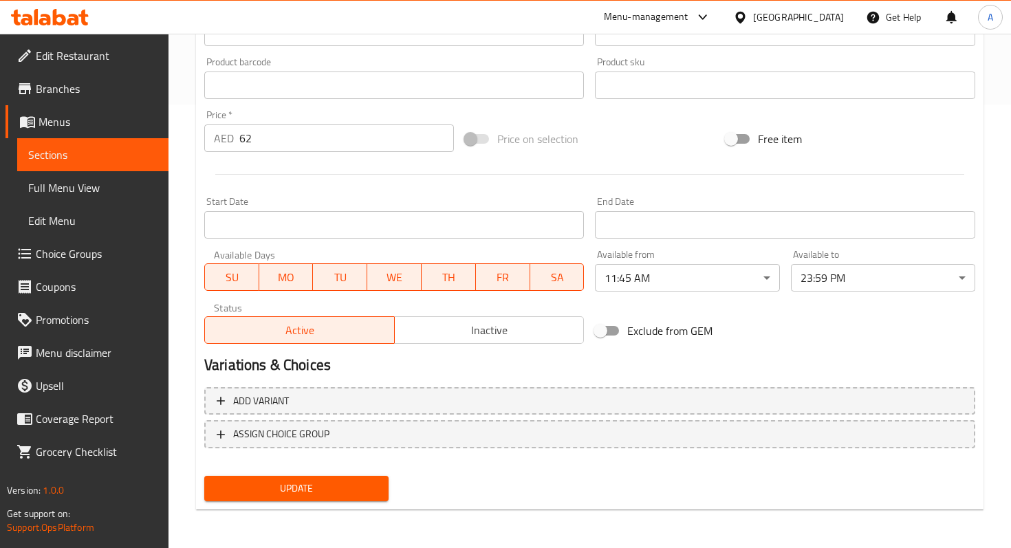
click at [439, 315] on div "Active Inactive" at bounding box center [393, 322] width 379 height 41
click at [443, 327] on span "Inactive" at bounding box center [489, 330] width 179 height 20
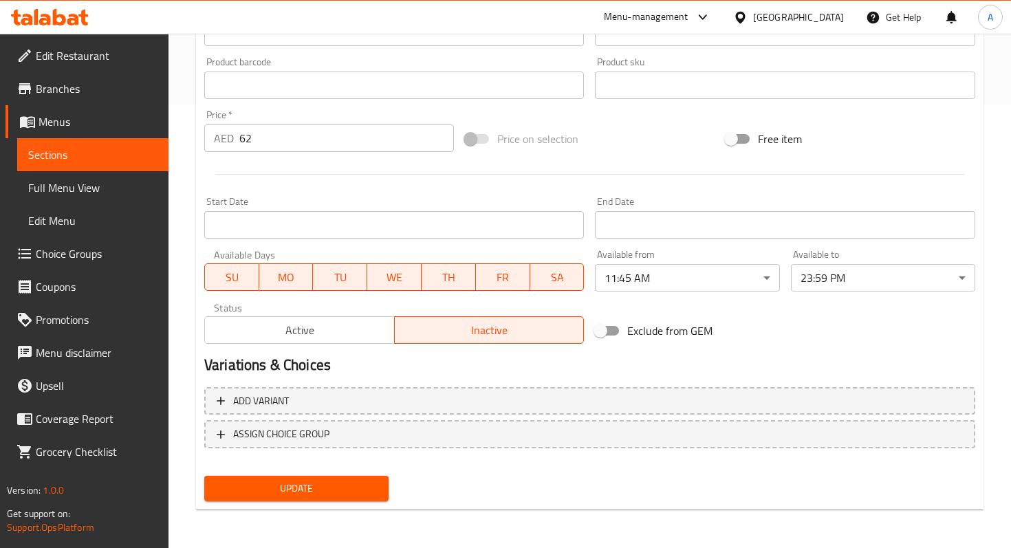
click at [367, 481] on span "Update" at bounding box center [296, 488] width 162 height 17
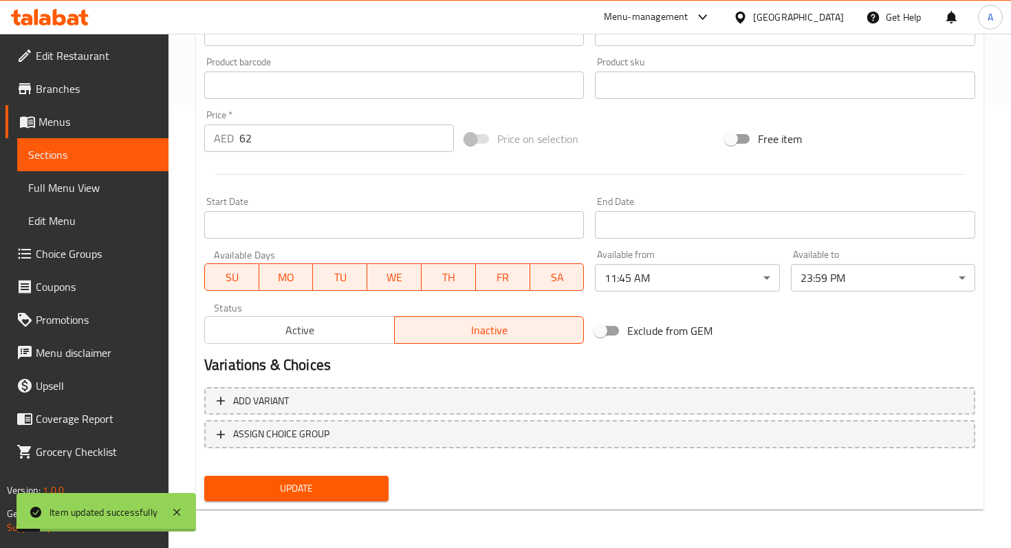
click at [120, 162] on span "Sections" at bounding box center [92, 154] width 129 height 16
